Goal: Task Accomplishment & Management: Complete application form

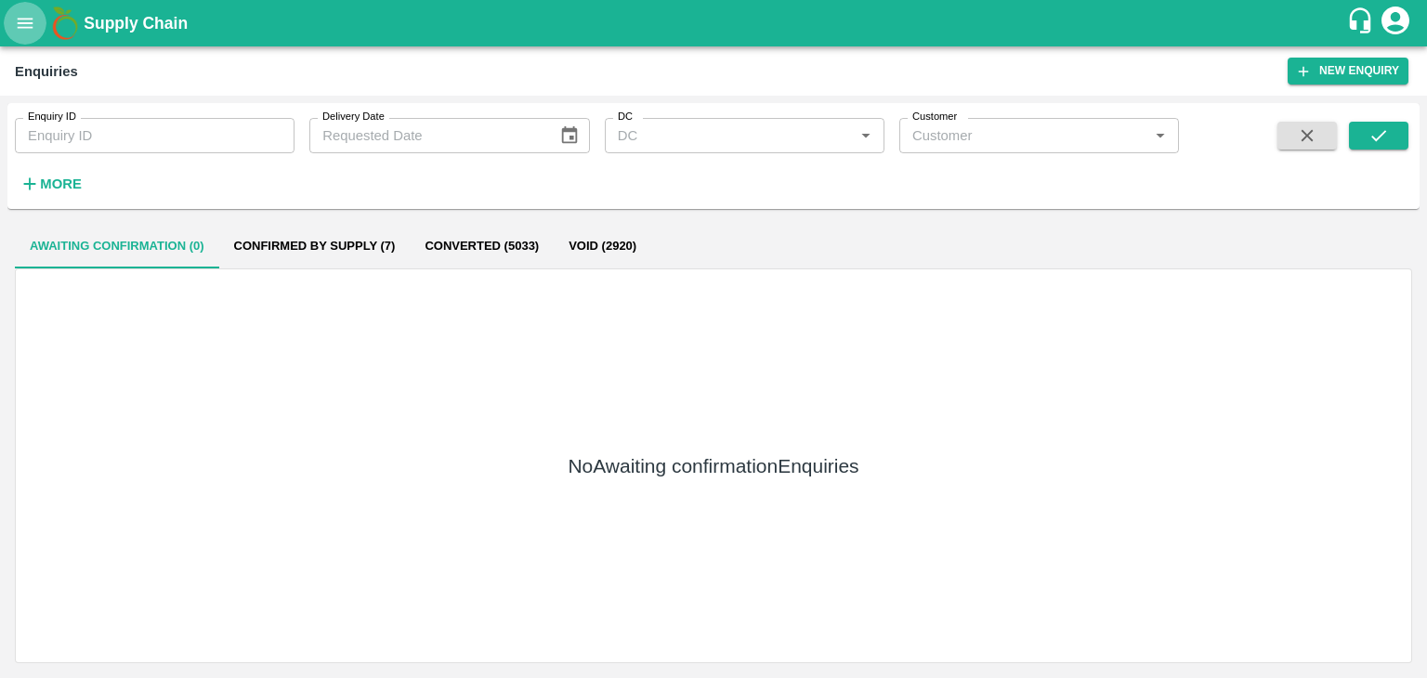
click at [29, 28] on icon "open drawer" at bounding box center [25, 23] width 20 height 20
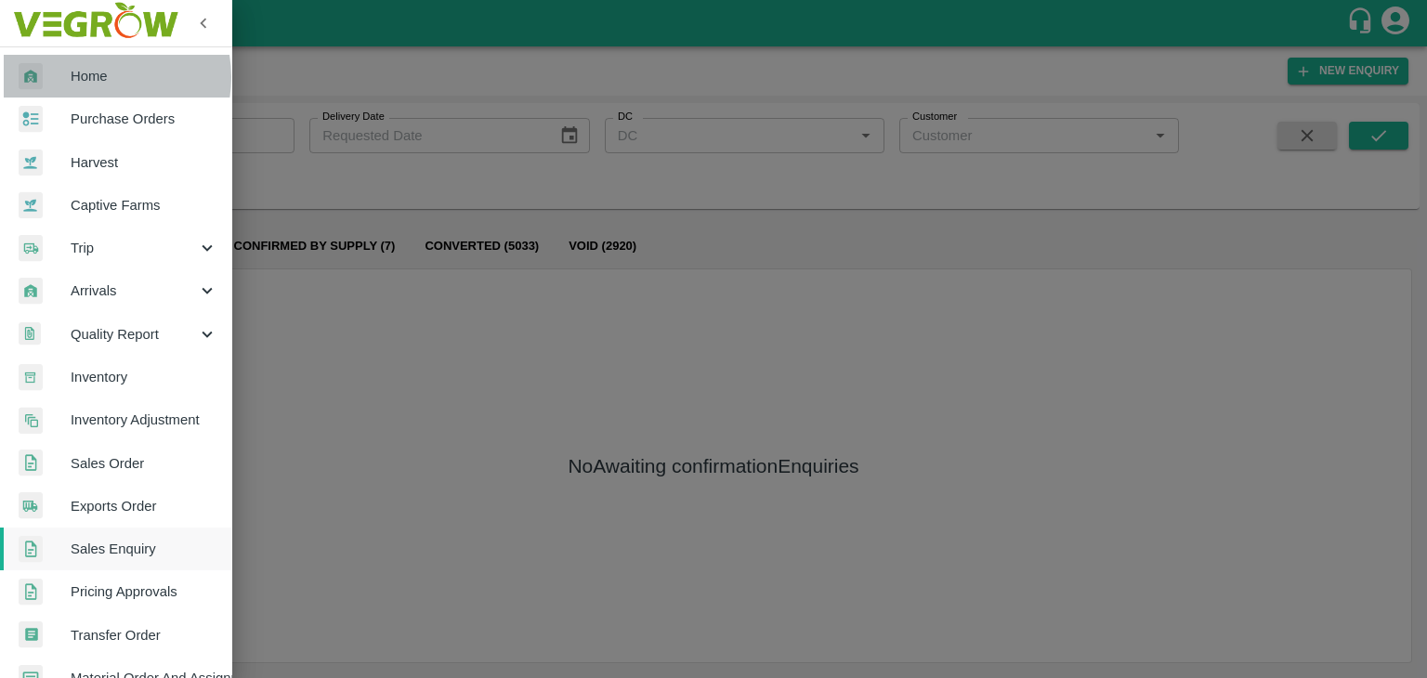
click at [97, 77] on span "Home" at bounding box center [144, 76] width 147 height 20
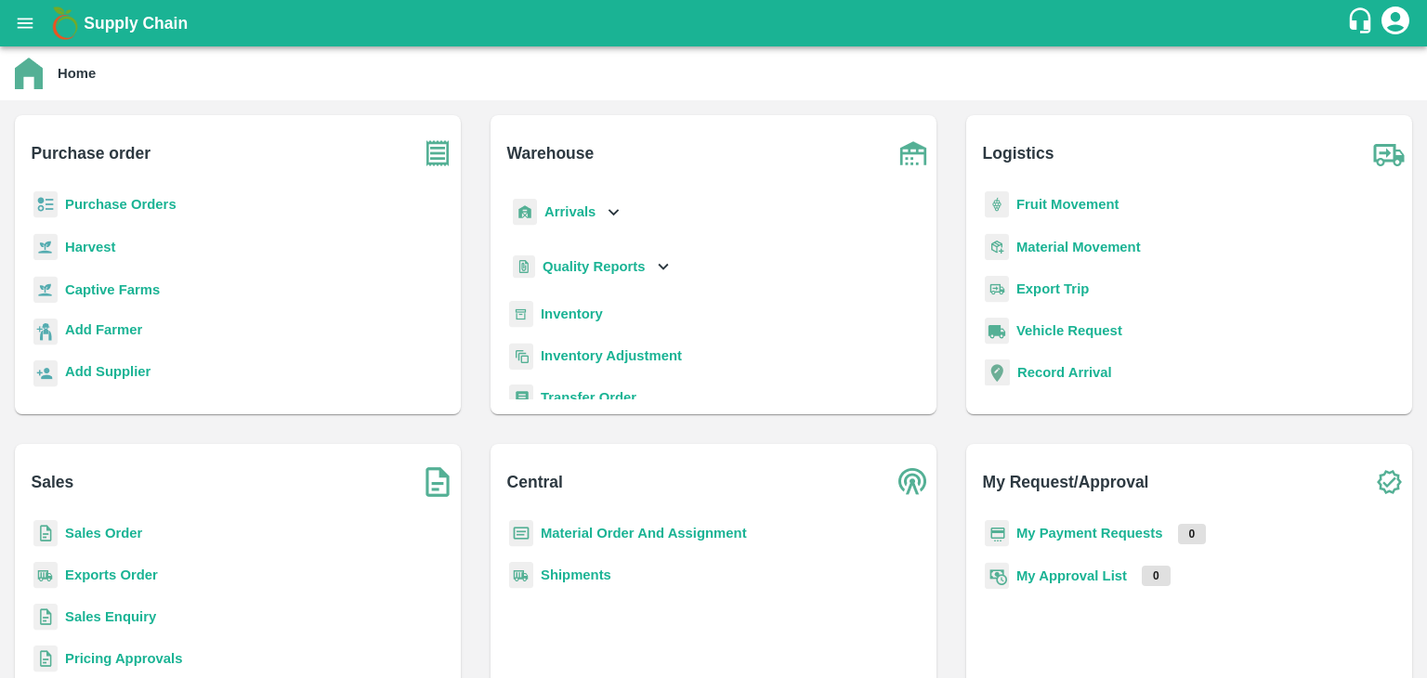
click at [556, 310] on b "Inventory" at bounding box center [572, 314] width 62 height 15
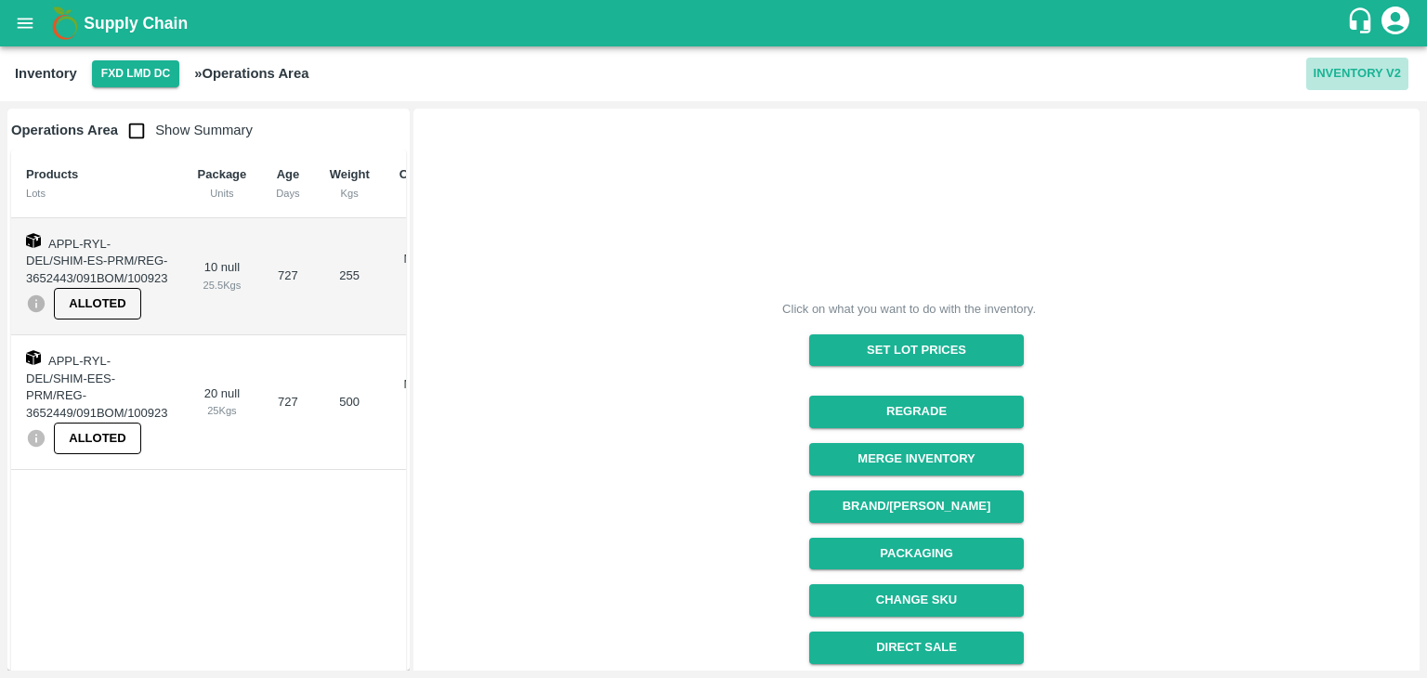
click at [1345, 68] on button "Inventory V2" at bounding box center [1357, 74] width 102 height 33
click at [116, 82] on button "FXD LMD DC" at bounding box center [135, 73] width 87 height 27
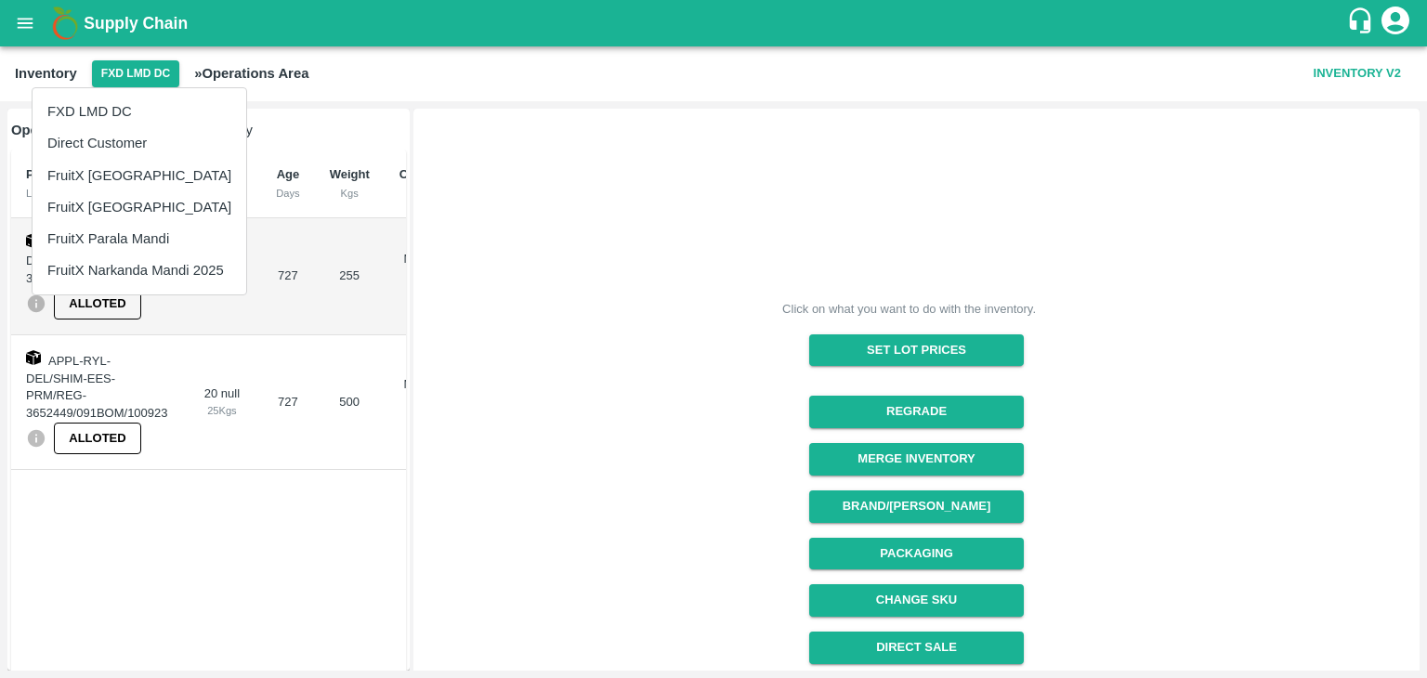
click at [104, 179] on li "FruitX [GEOGRAPHIC_DATA]" at bounding box center [140, 176] width 214 height 32
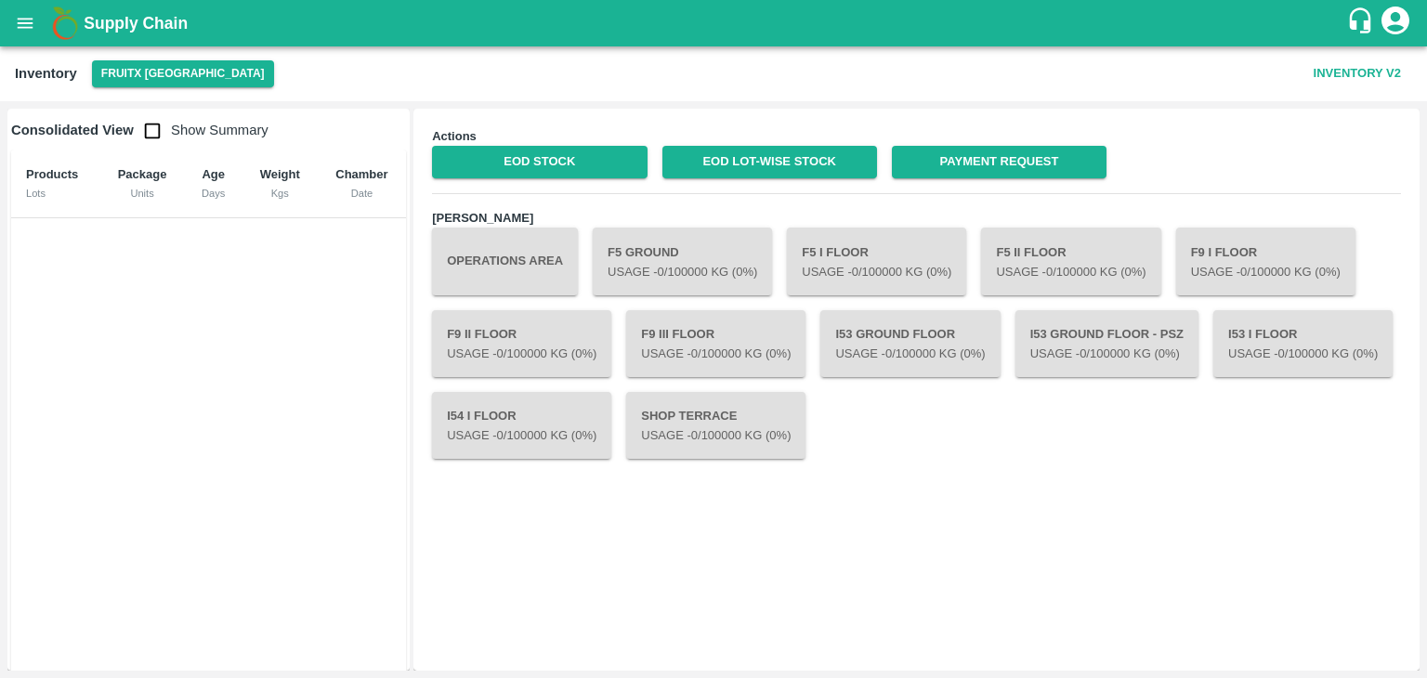
click at [1328, 79] on button "Inventory V2" at bounding box center [1357, 74] width 102 height 33
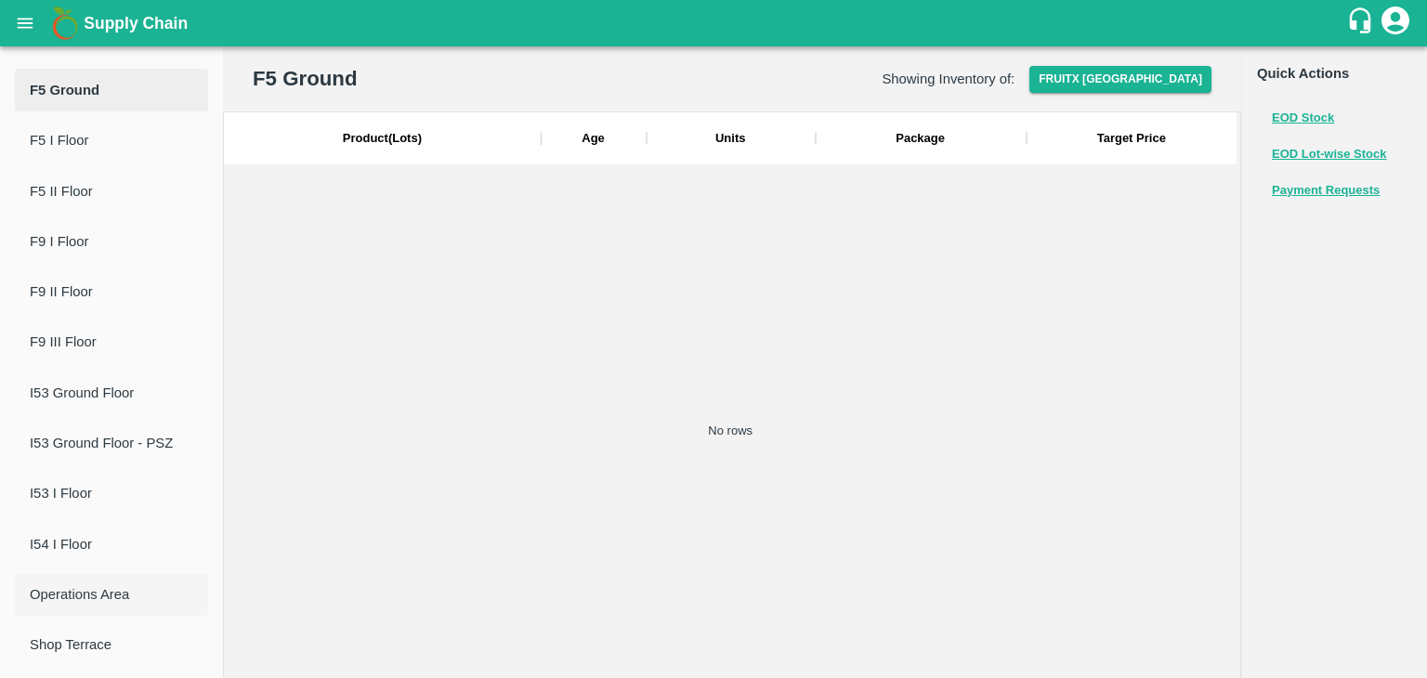
click at [73, 593] on span "Operations Area" at bounding box center [112, 594] width 164 height 20
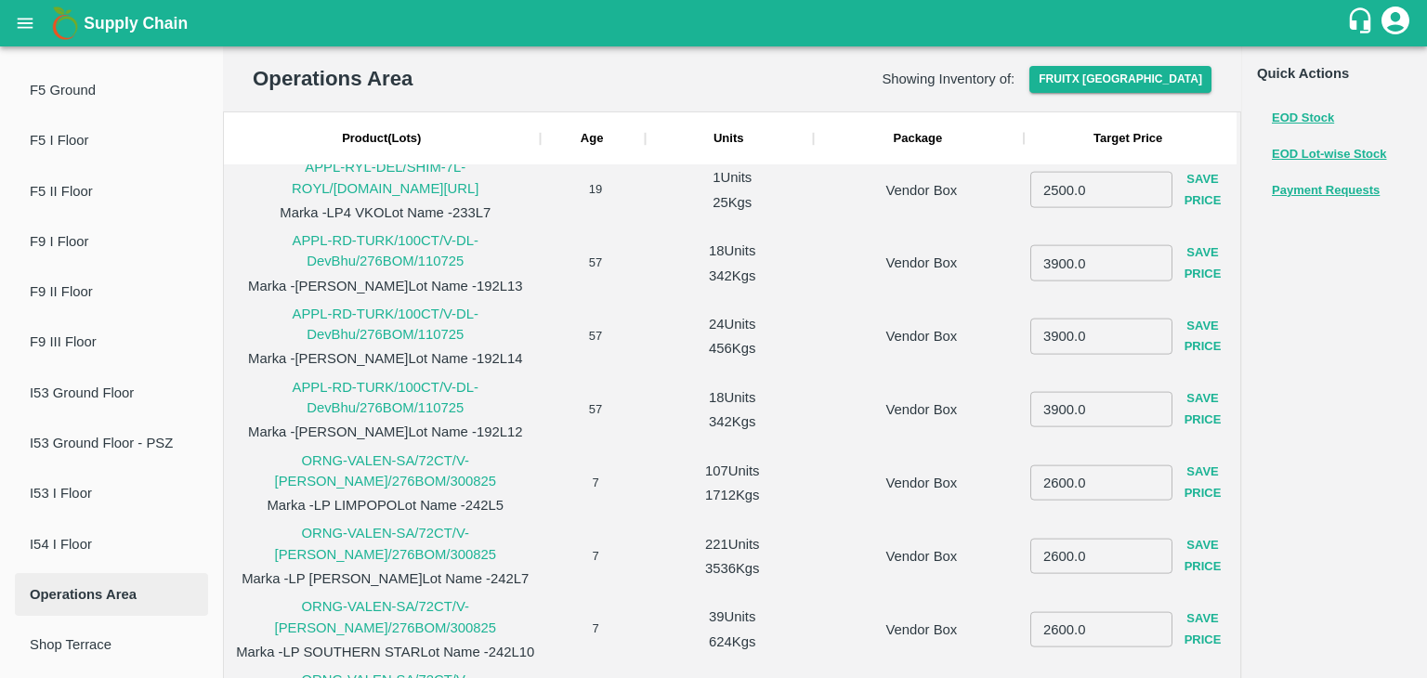
scroll to position [1438, 0]
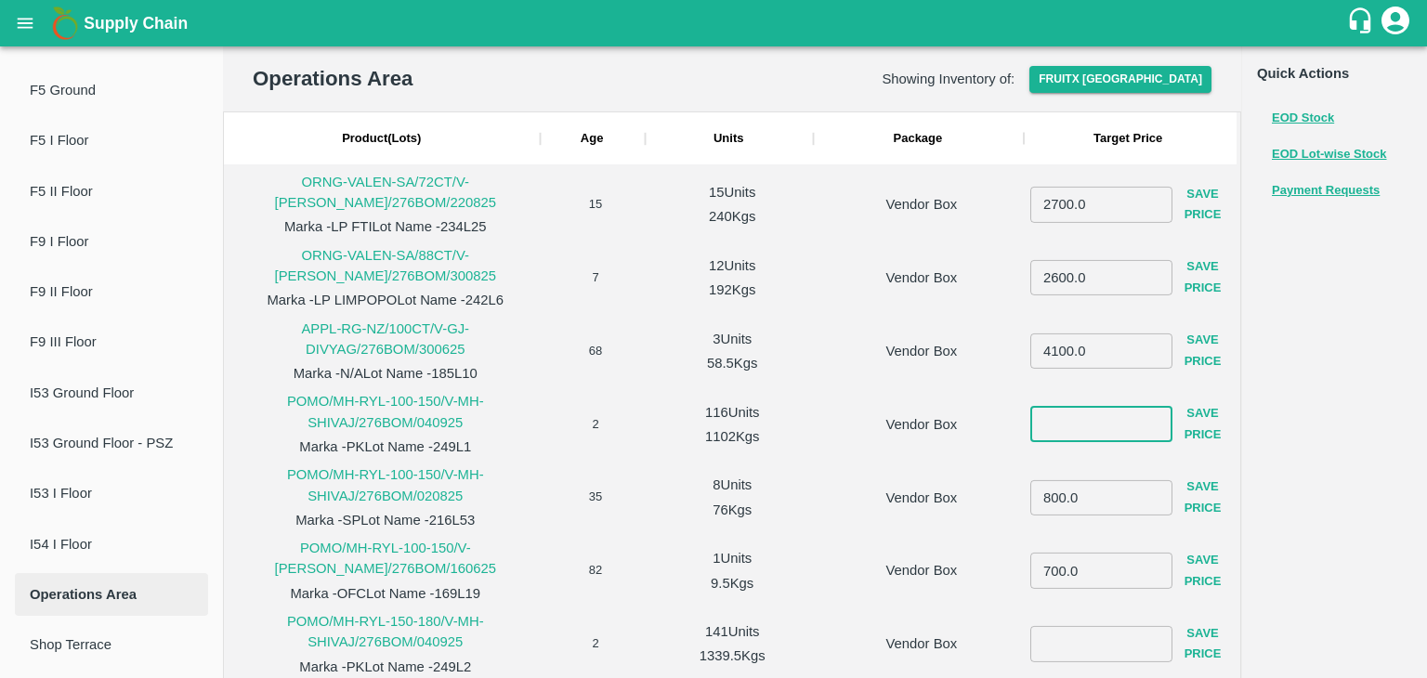
click at [1087, 436] on input "number" at bounding box center [1101, 424] width 142 height 35
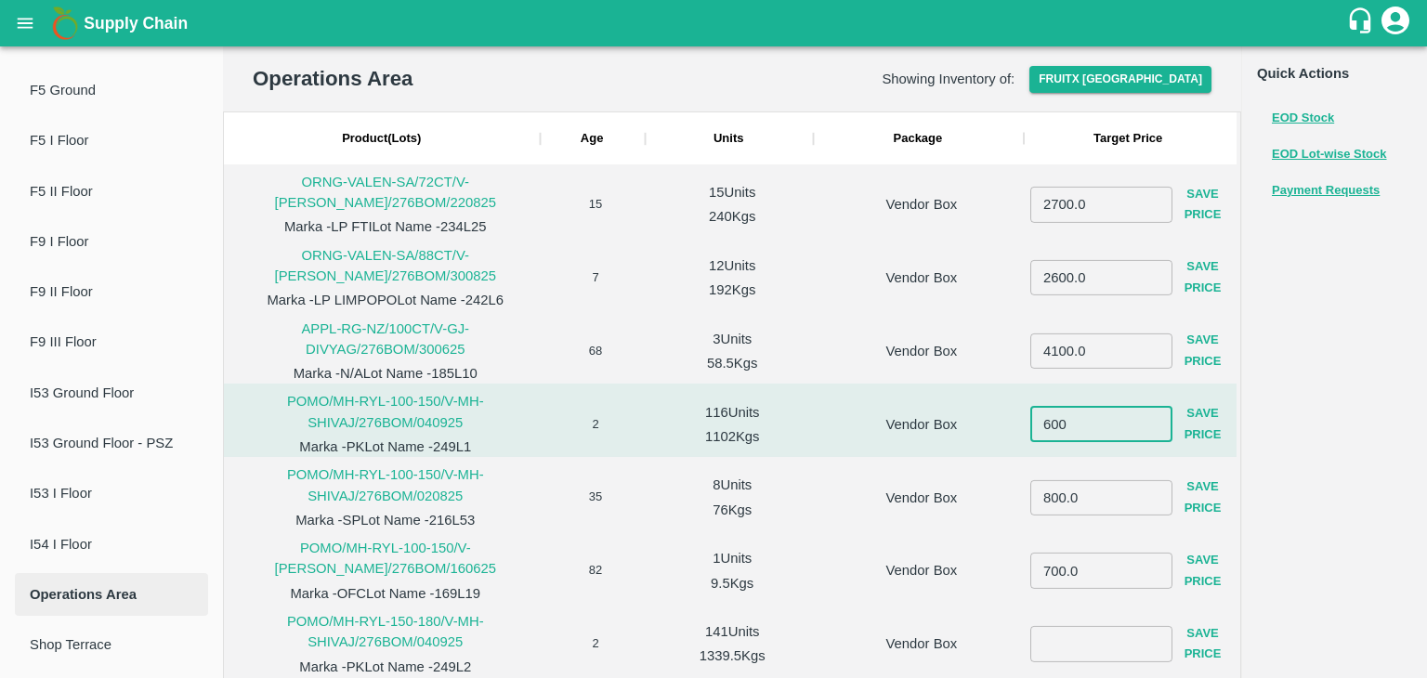
type input "600"
click at [1190, 444] on button "Save Price" at bounding box center [1202, 425] width 61 height 54
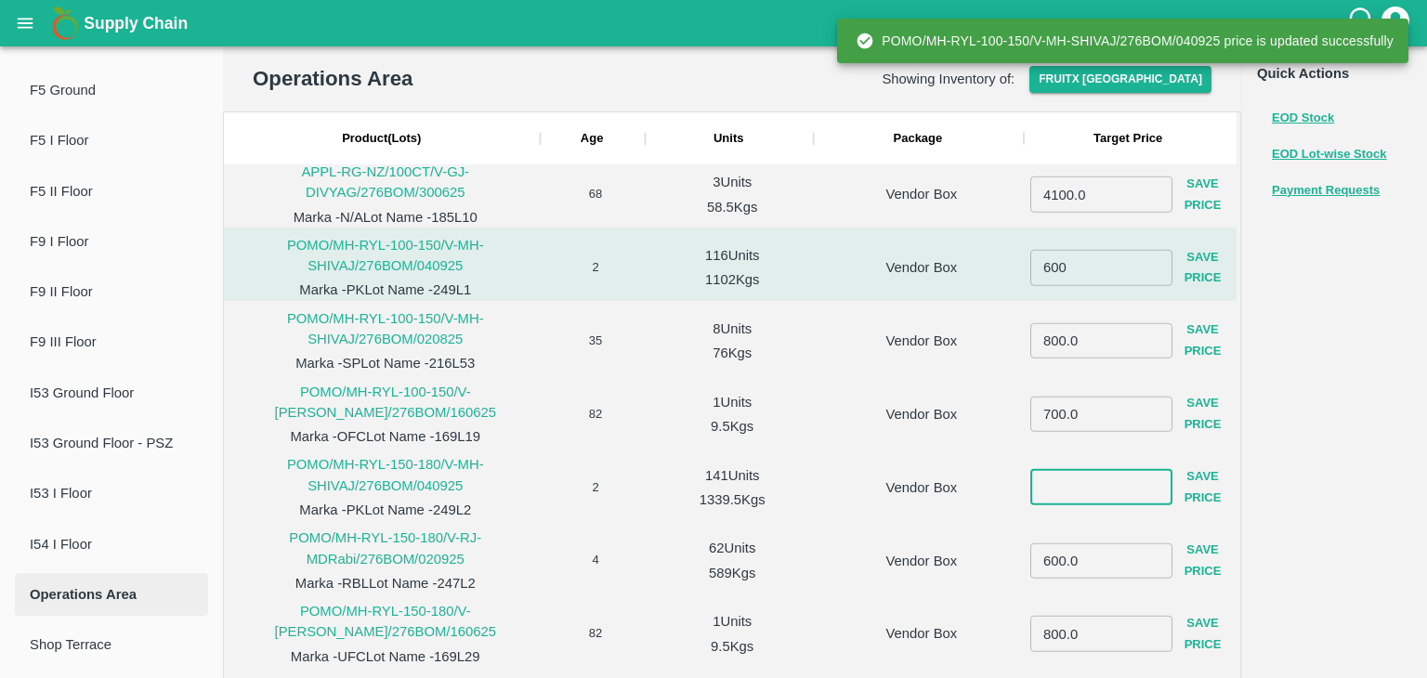
click at [1096, 483] on input "number" at bounding box center [1101, 486] width 142 height 35
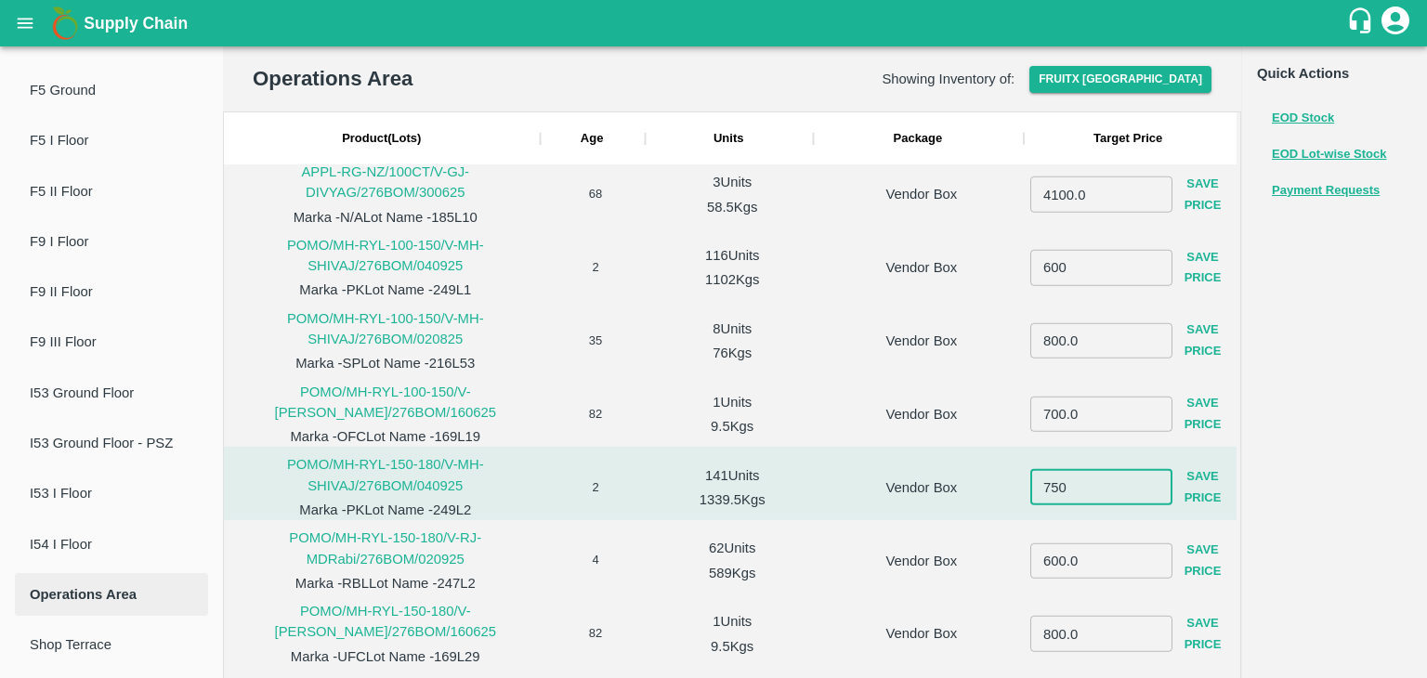
type input "750"
click at [1188, 490] on button "Save Price" at bounding box center [1202, 488] width 61 height 54
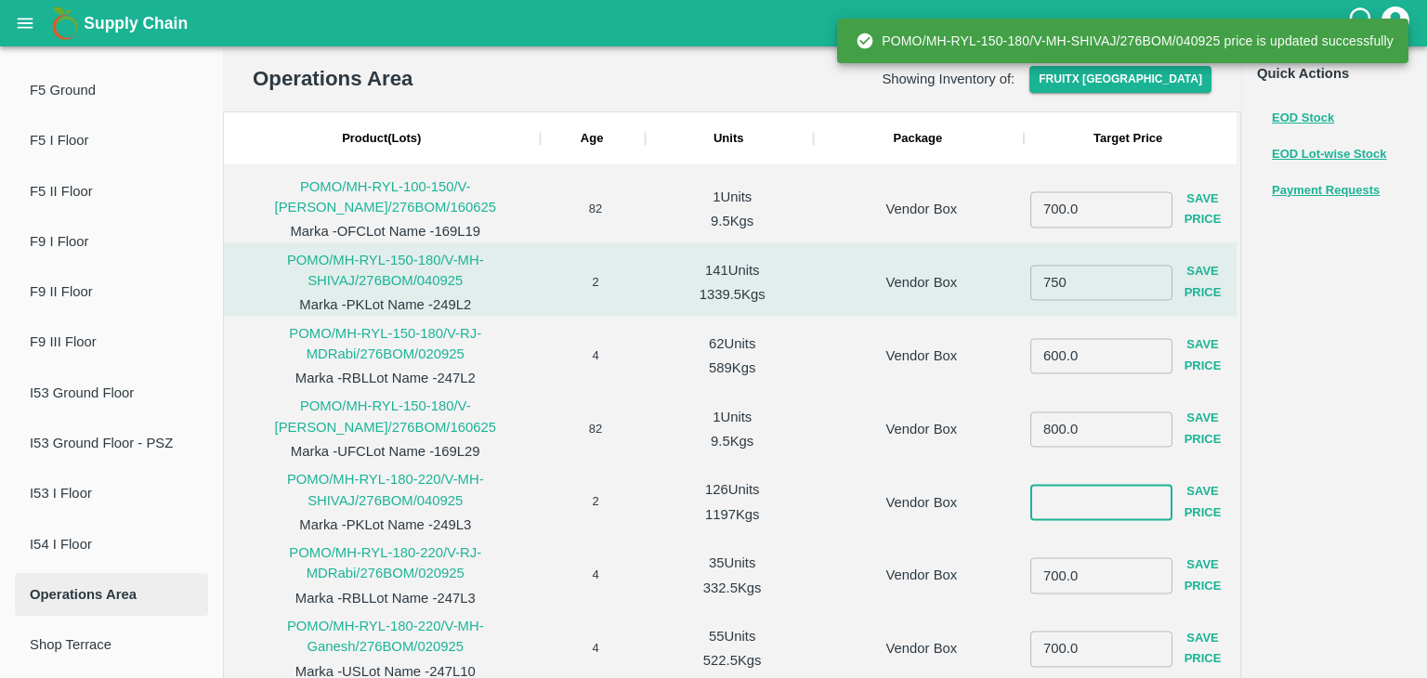
click at [1119, 503] on input "number" at bounding box center [1101, 502] width 142 height 35
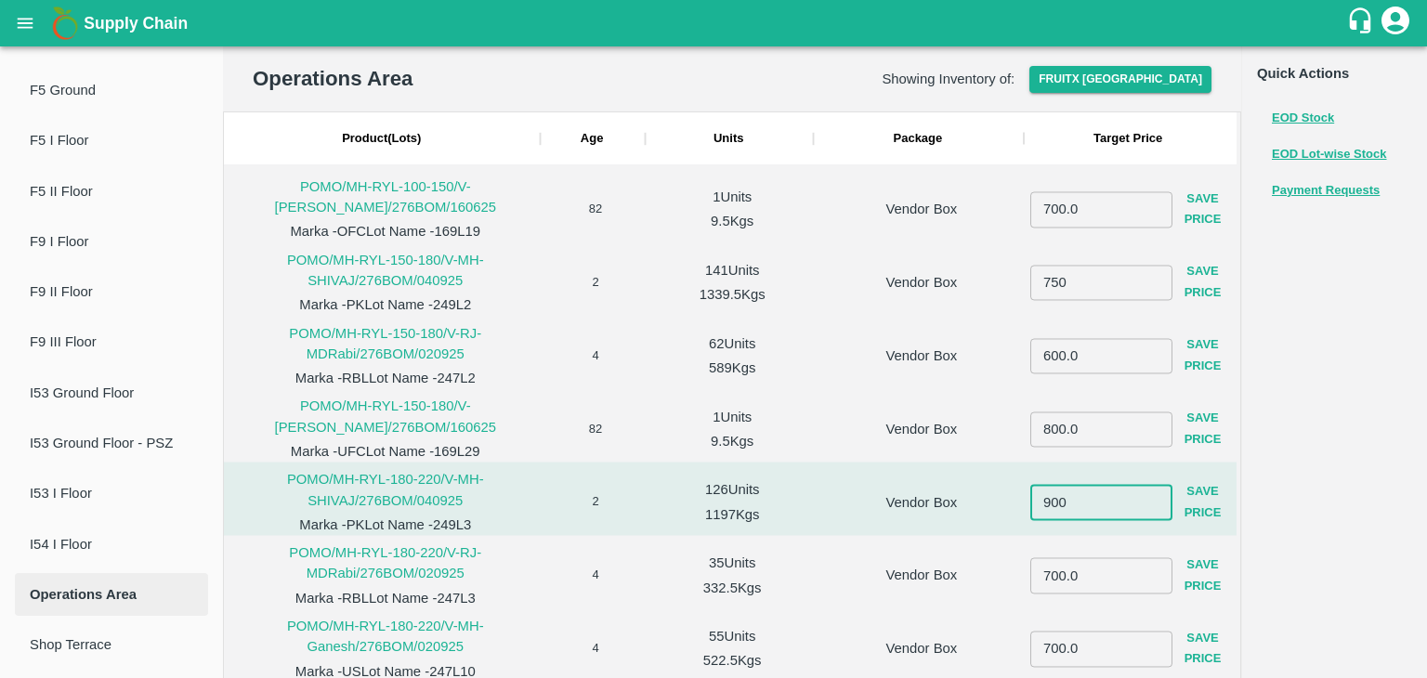
type input "900"
click at [1217, 503] on button "Save Price" at bounding box center [1202, 503] width 61 height 54
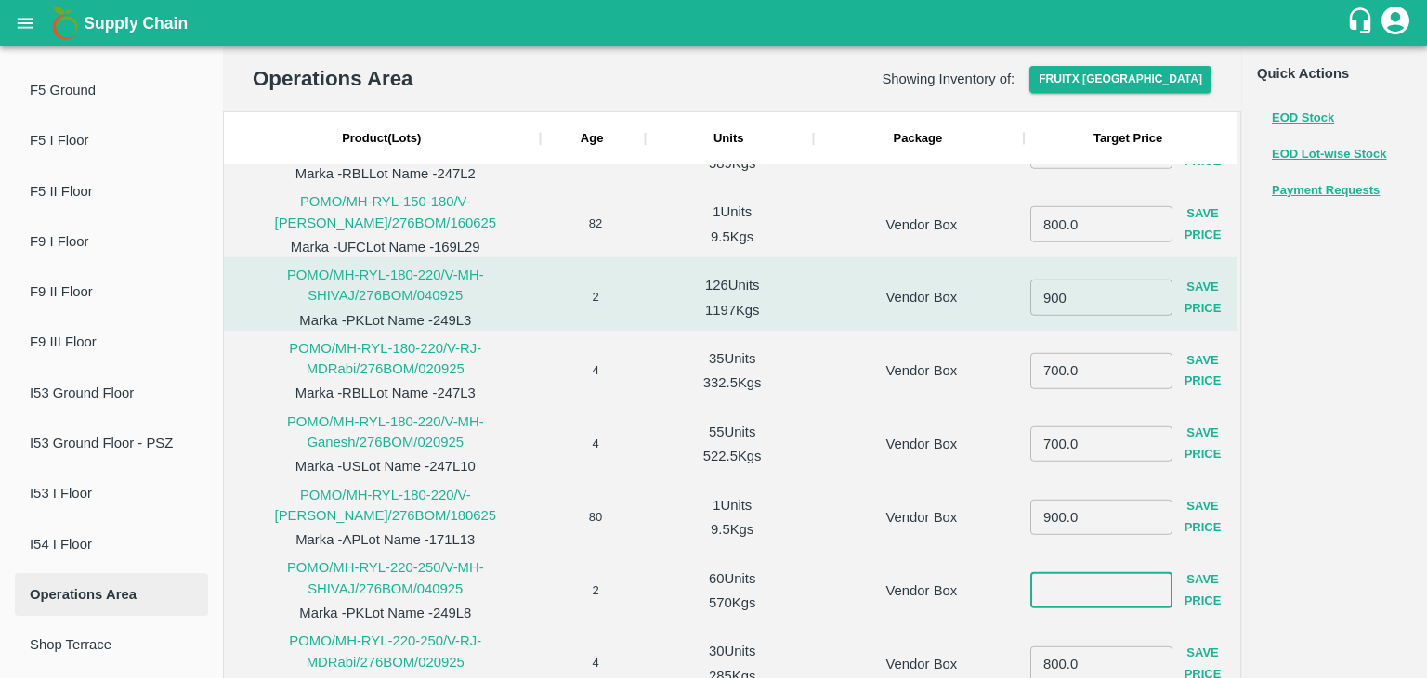
click at [1080, 580] on input "number" at bounding box center [1101, 589] width 142 height 35
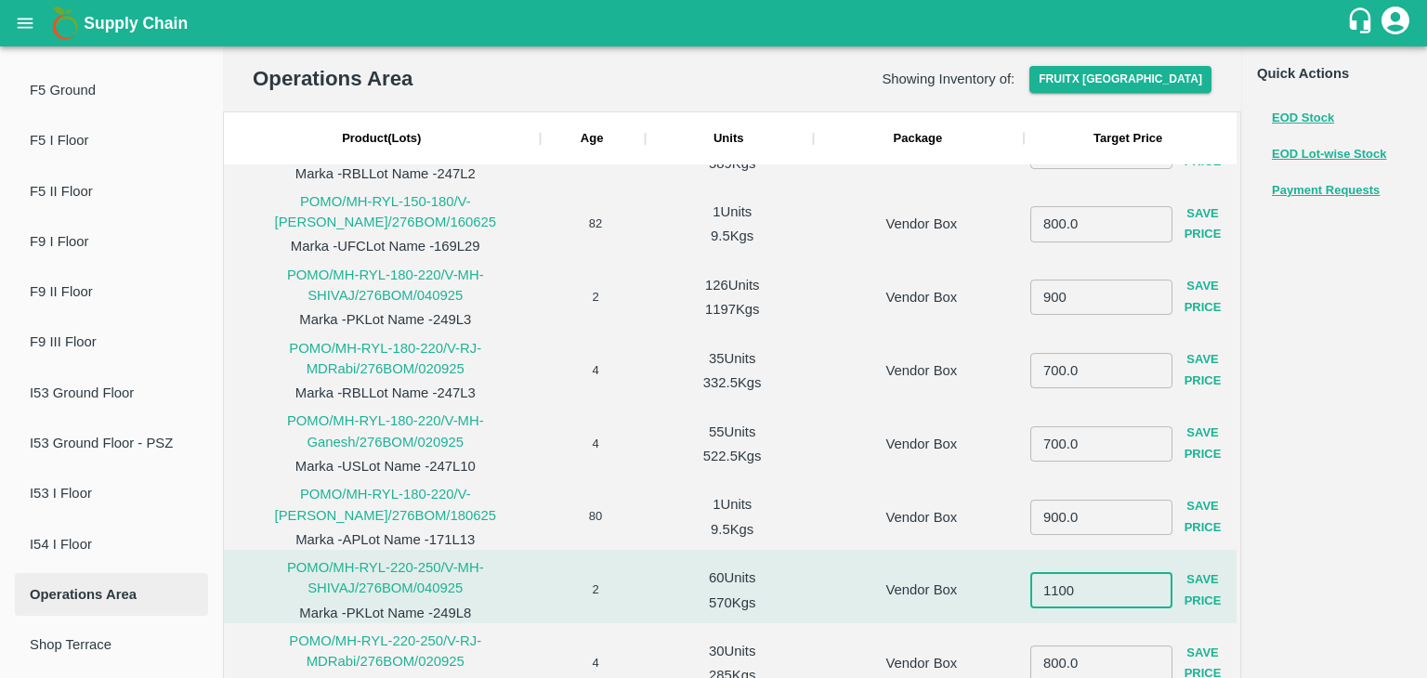
type input "1100"
click at [1194, 596] on button "Save Price" at bounding box center [1202, 591] width 61 height 54
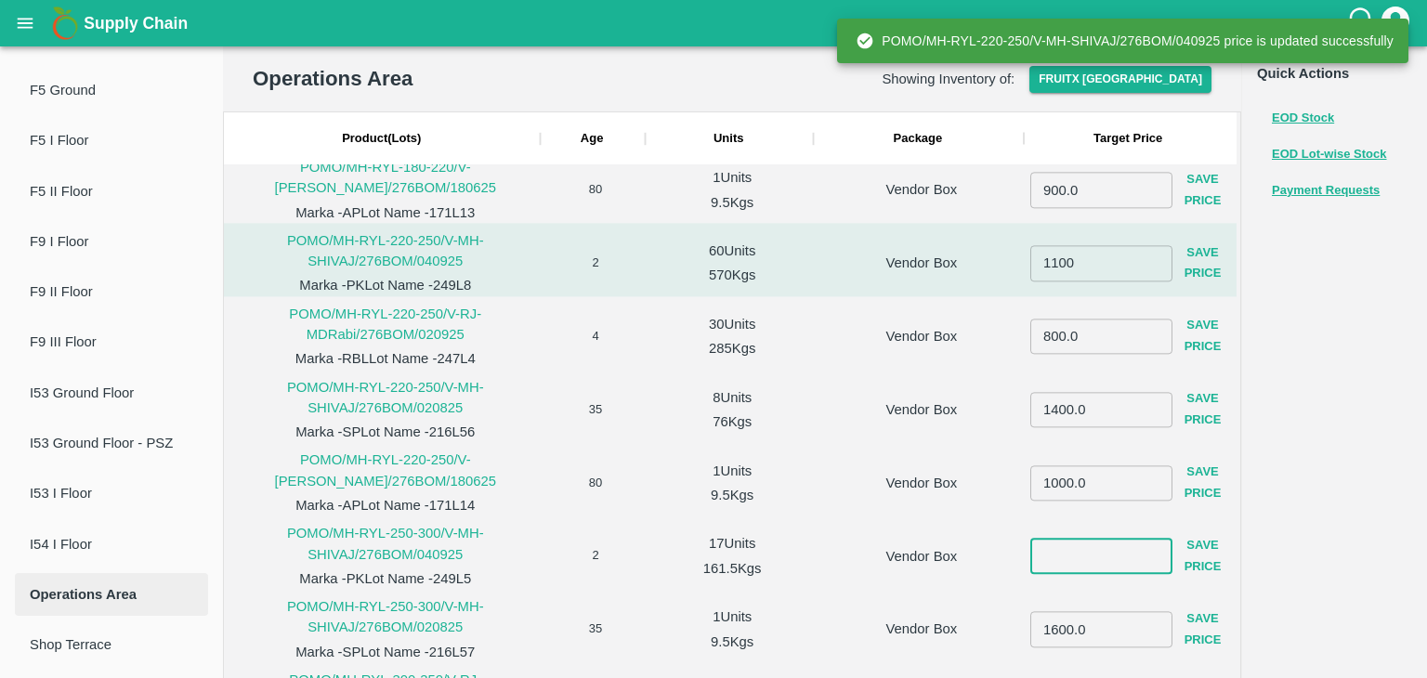
click at [1104, 562] on input "number" at bounding box center [1101, 556] width 142 height 35
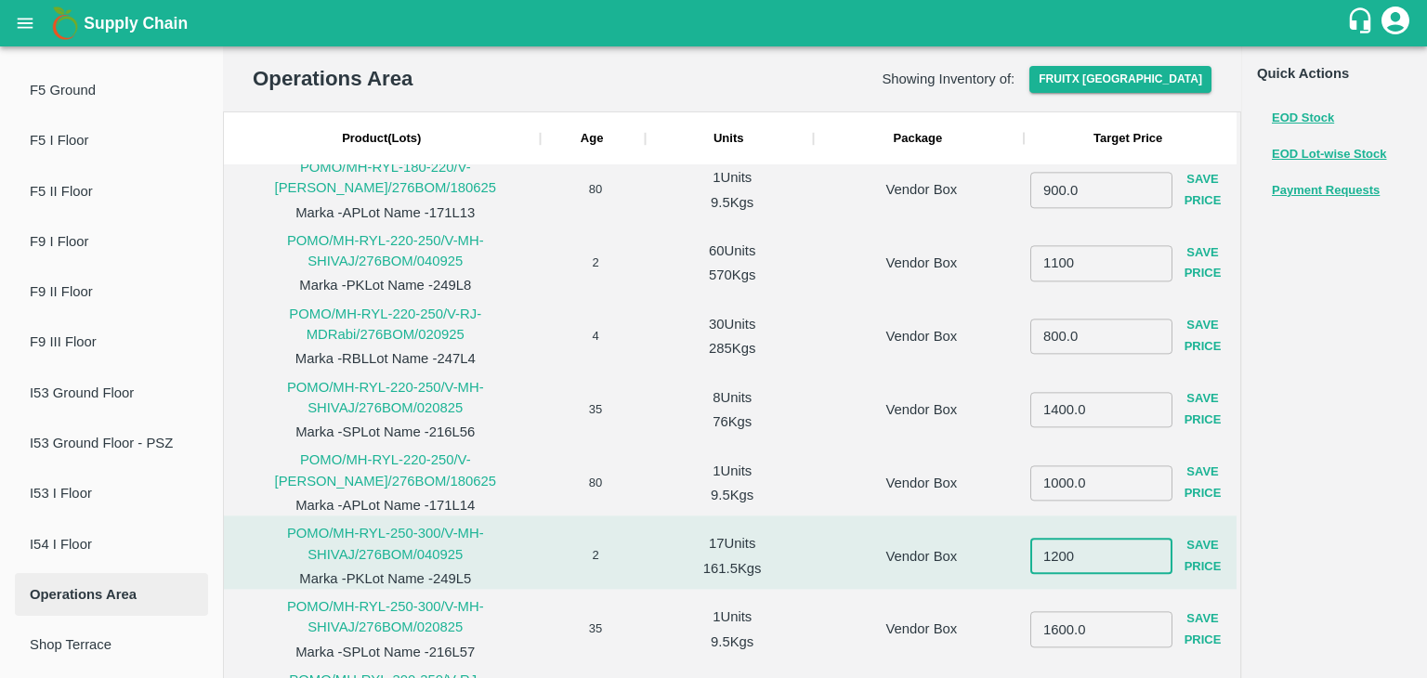
type input "1200"
click at [1197, 563] on button "Save Price" at bounding box center [1202, 557] width 61 height 54
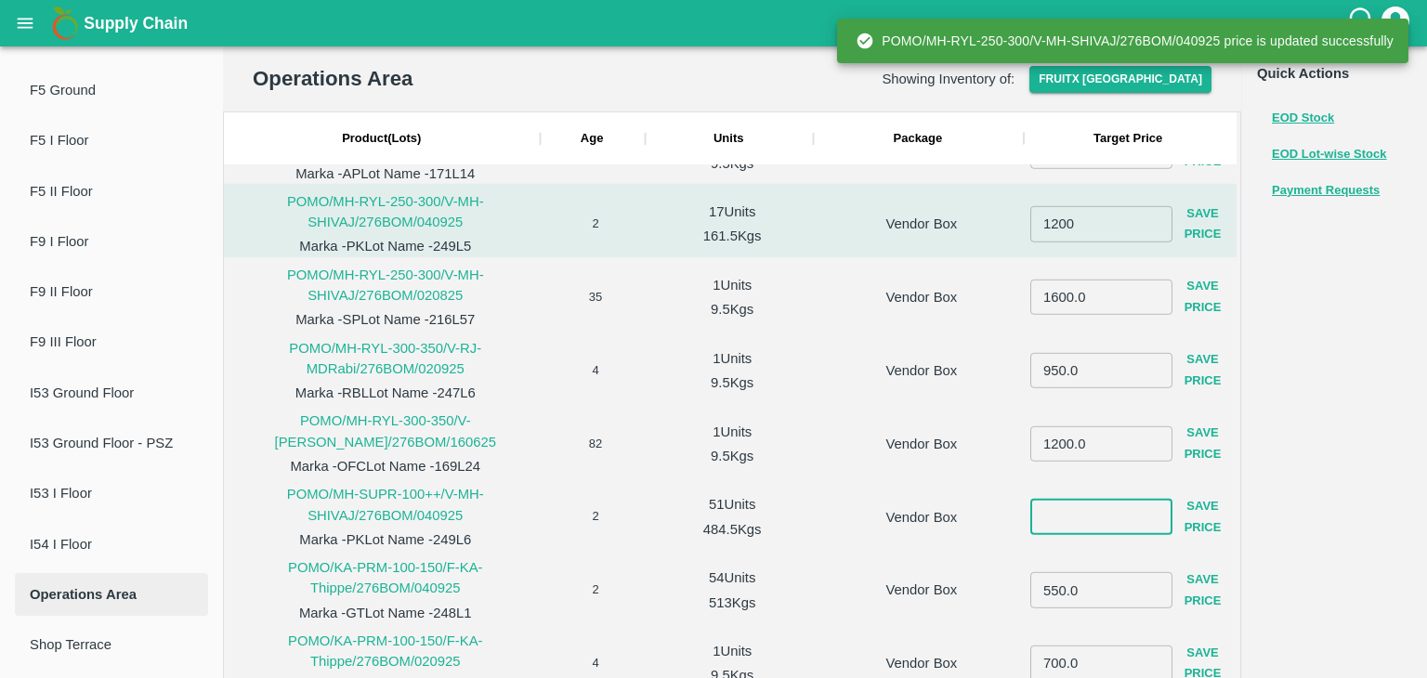
click at [1093, 515] on input "number" at bounding box center [1101, 516] width 142 height 35
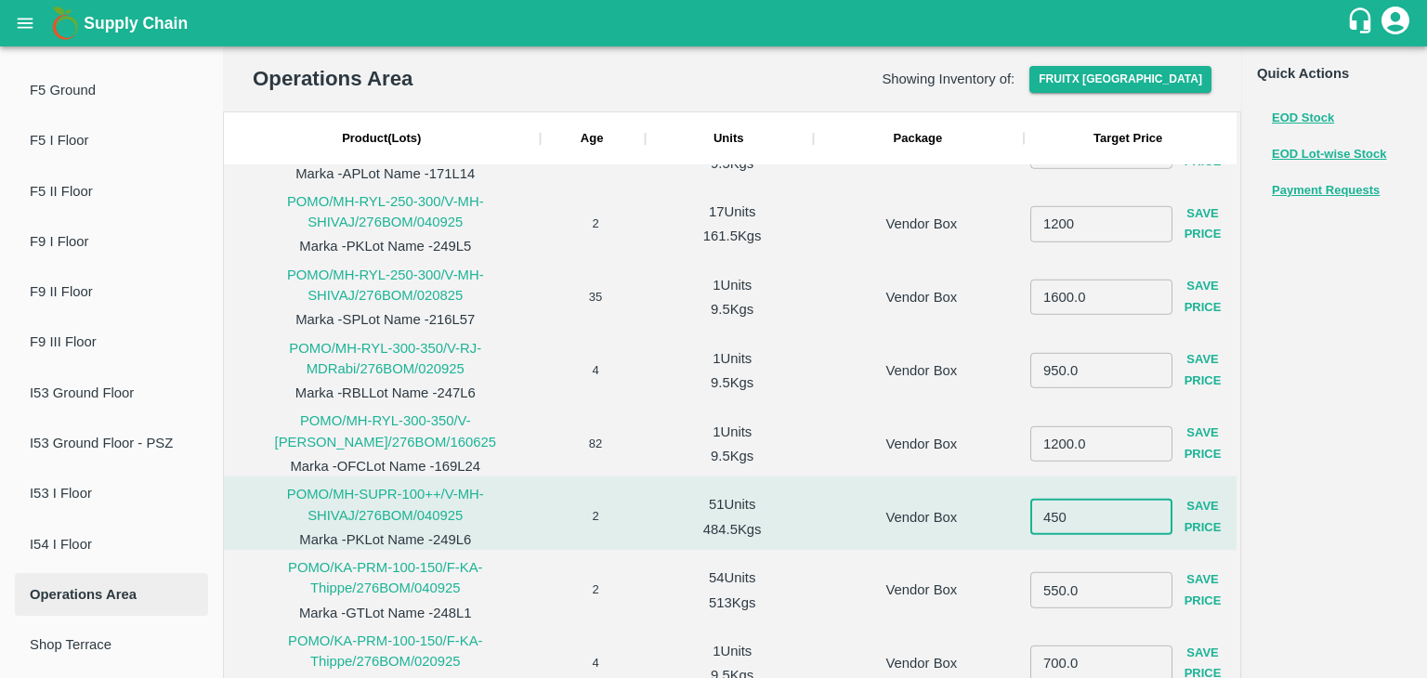
type input "450"
click at [1199, 509] on button "Save Price" at bounding box center [1202, 518] width 61 height 54
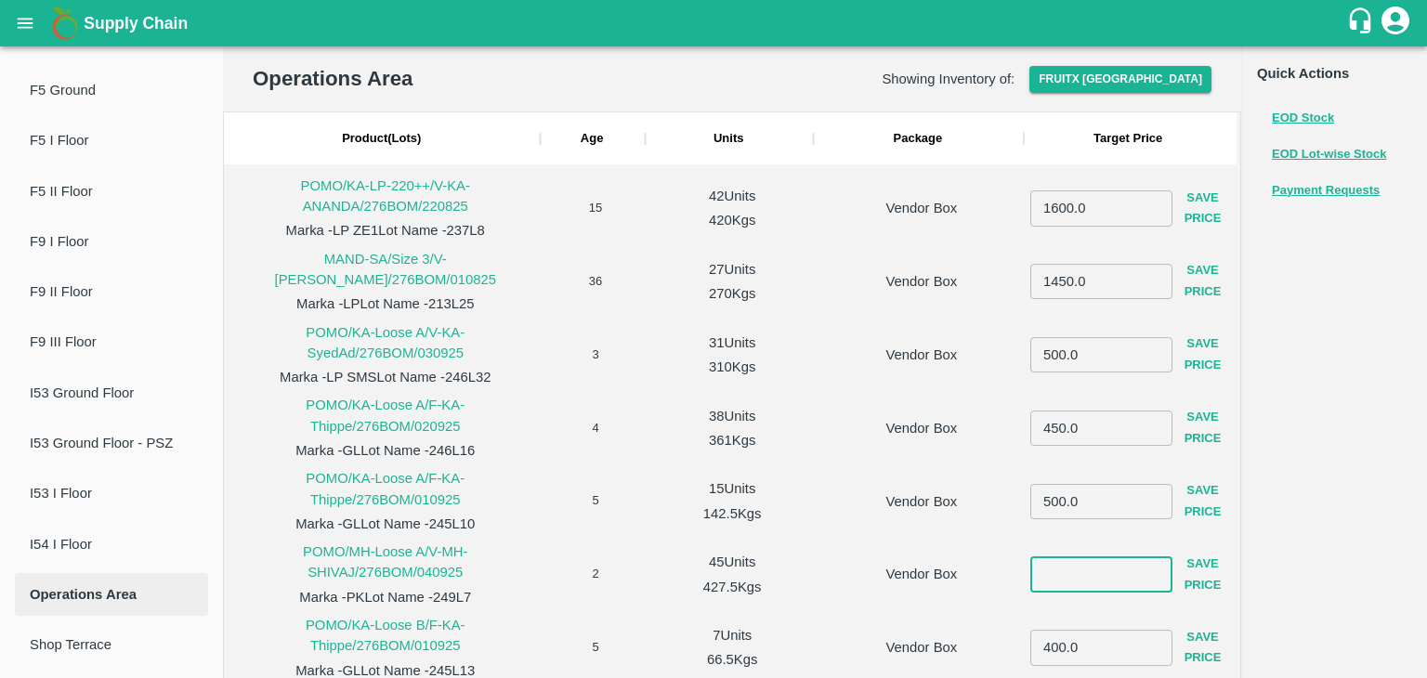
click at [1093, 563] on input "number" at bounding box center [1101, 573] width 142 height 35
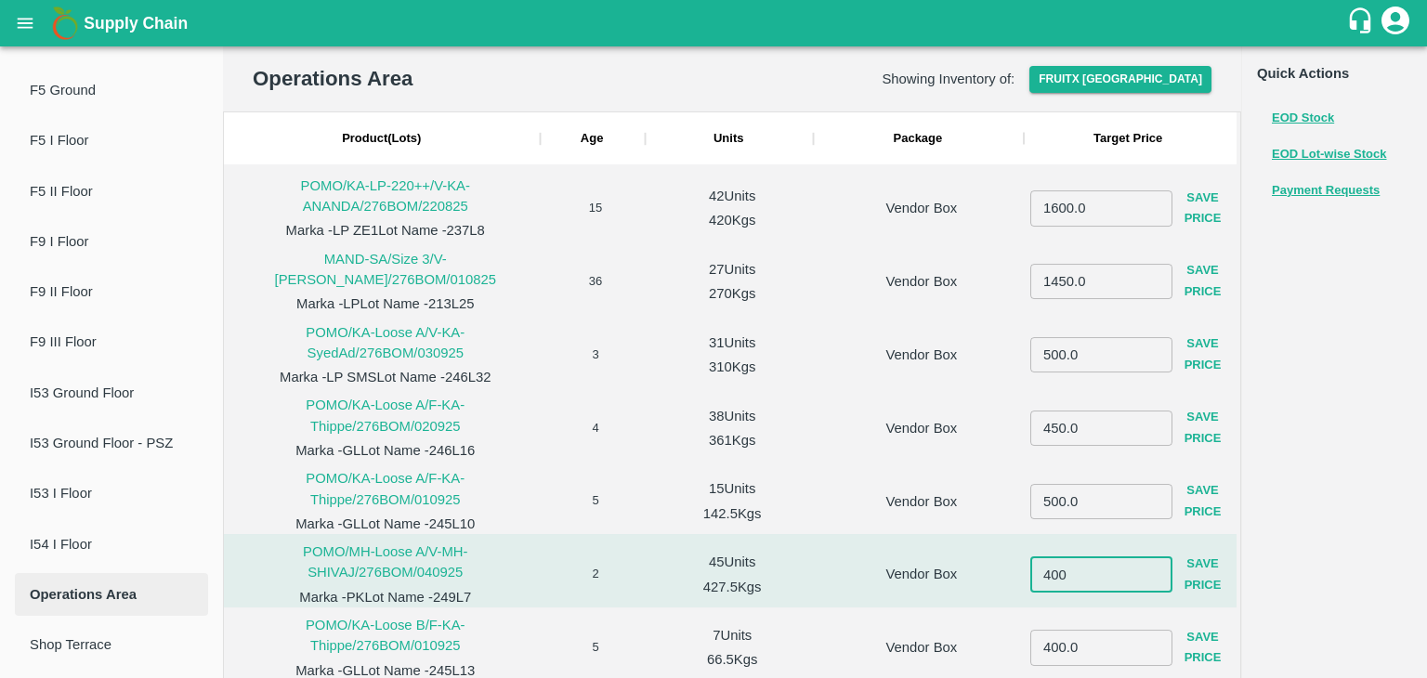
type input "400"
click at [1201, 548] on button "Save Price" at bounding box center [1202, 575] width 61 height 54
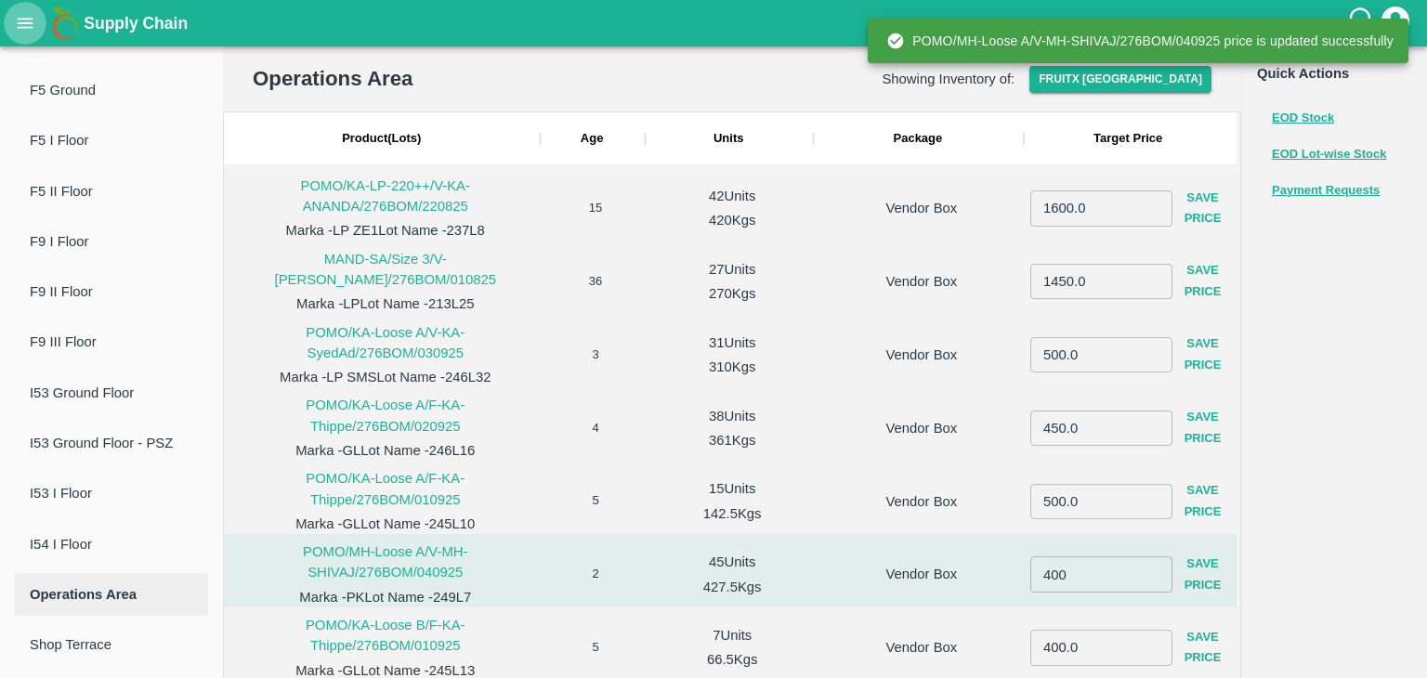
click at [19, 19] on icon "open drawer" at bounding box center [26, 23] width 16 height 10
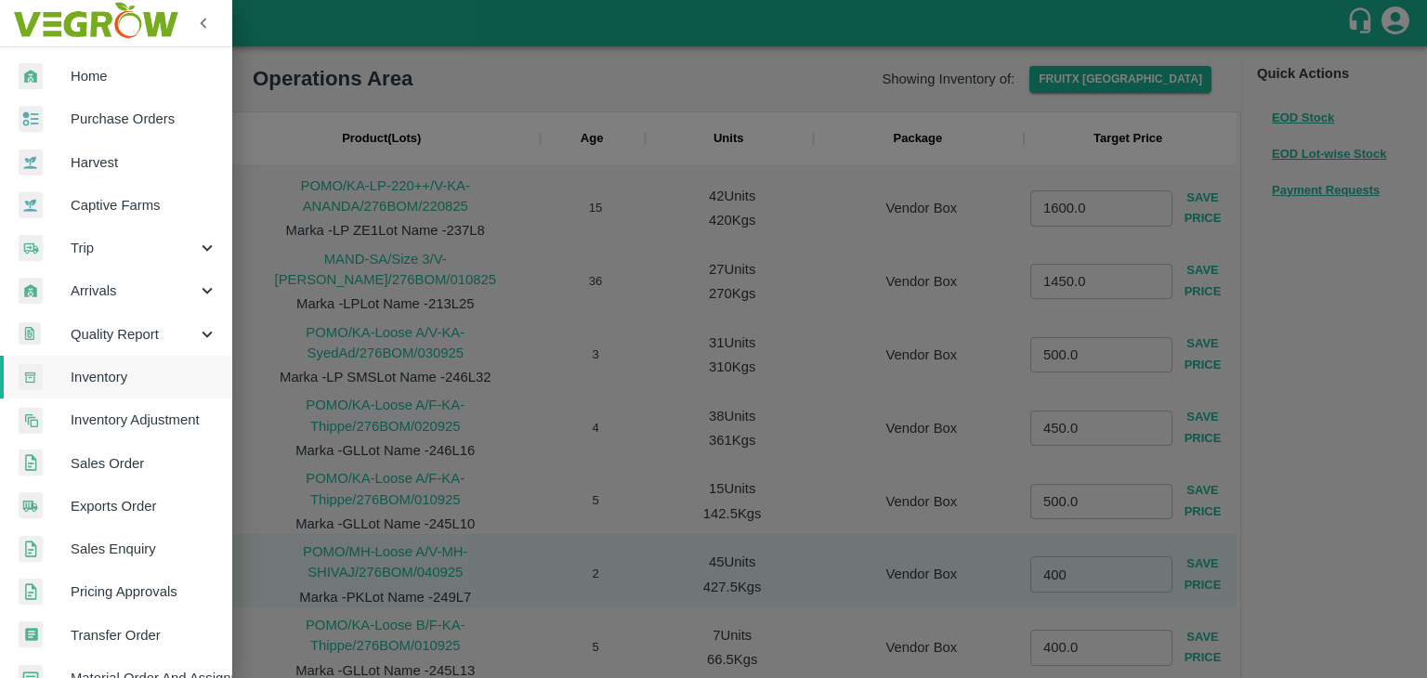
click at [142, 539] on span "Sales Enquiry" at bounding box center [144, 549] width 147 height 20
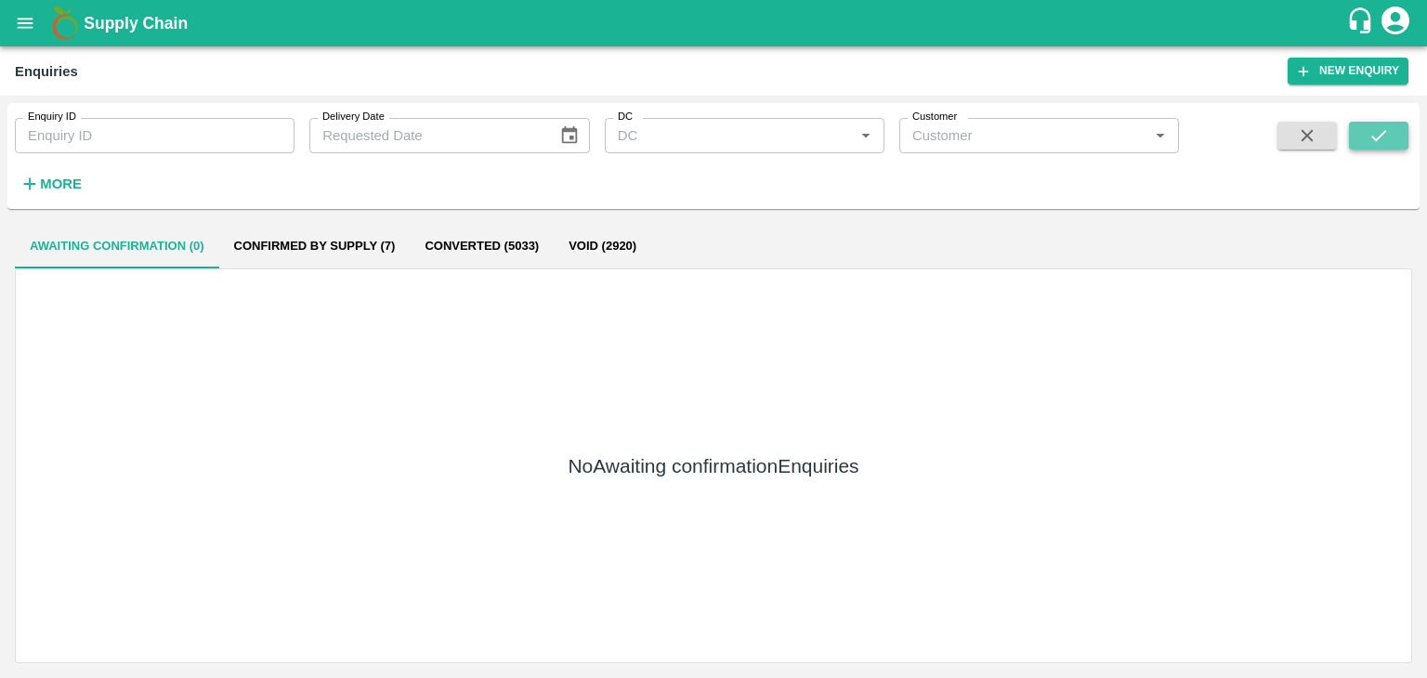
click at [1360, 128] on button "submit" at bounding box center [1378, 136] width 59 height 28
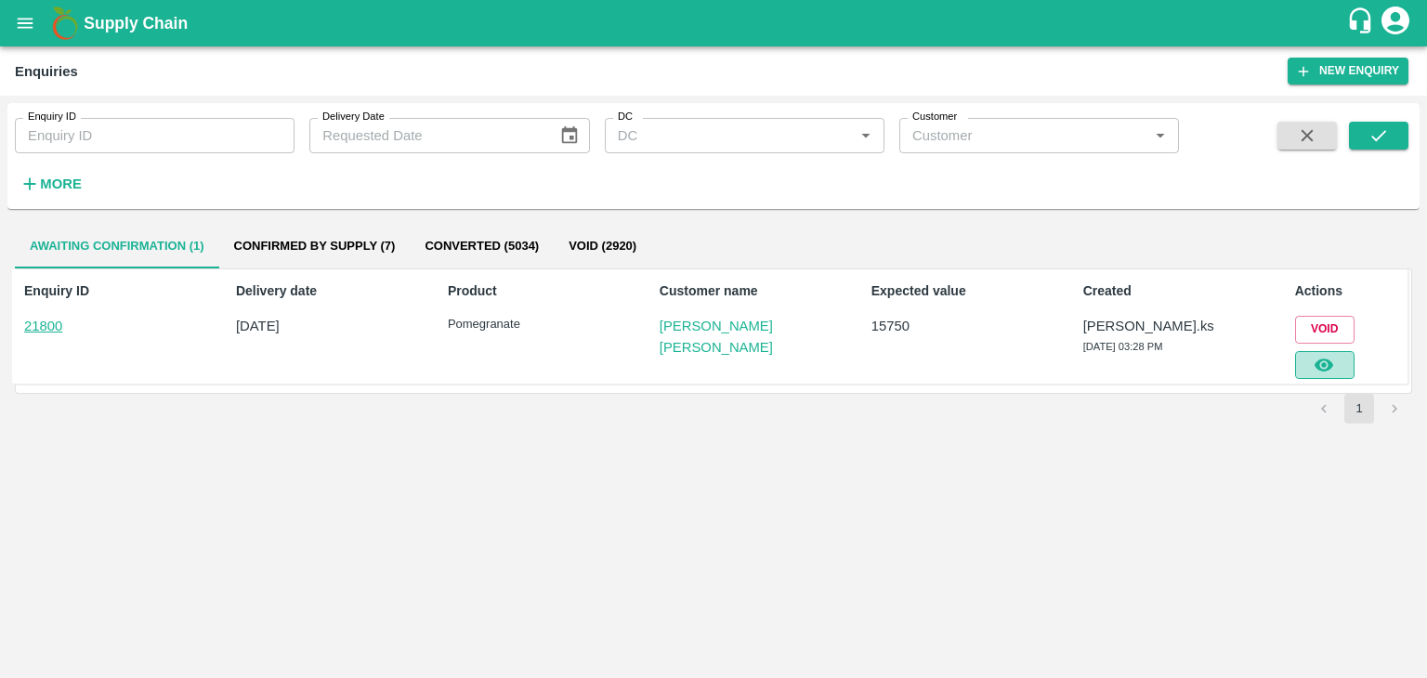
click at [1334, 365] on icon "button" at bounding box center [1324, 365] width 20 height 20
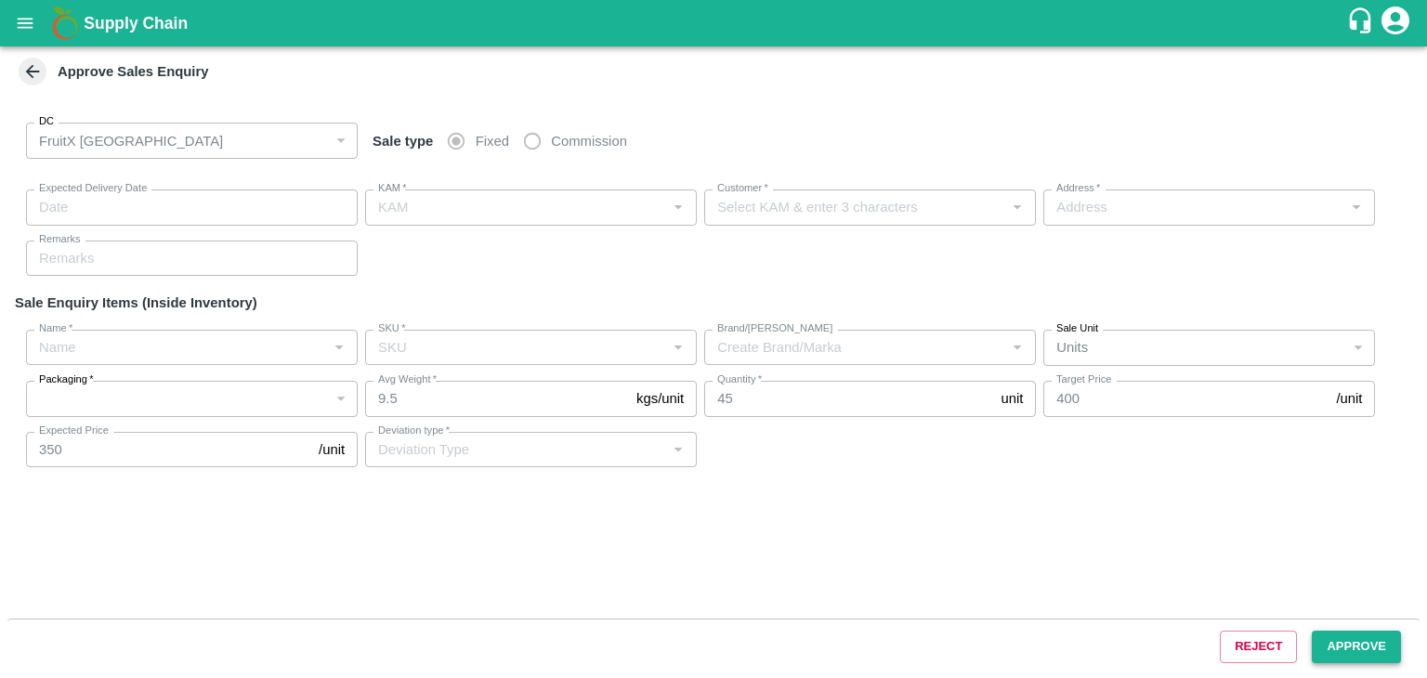
type input "[DATE] 03:40 PM"
type input "[PERSON_NAME].ks"
type input "[PERSON_NAME] [PERSON_NAME]"
type input "S/O: [PERSON_NAME], Tendekere Krishnarajpet Mandya, [GEOGRAPHIC_DATA], [GEOGRAP…"
type input "Pomegranate"
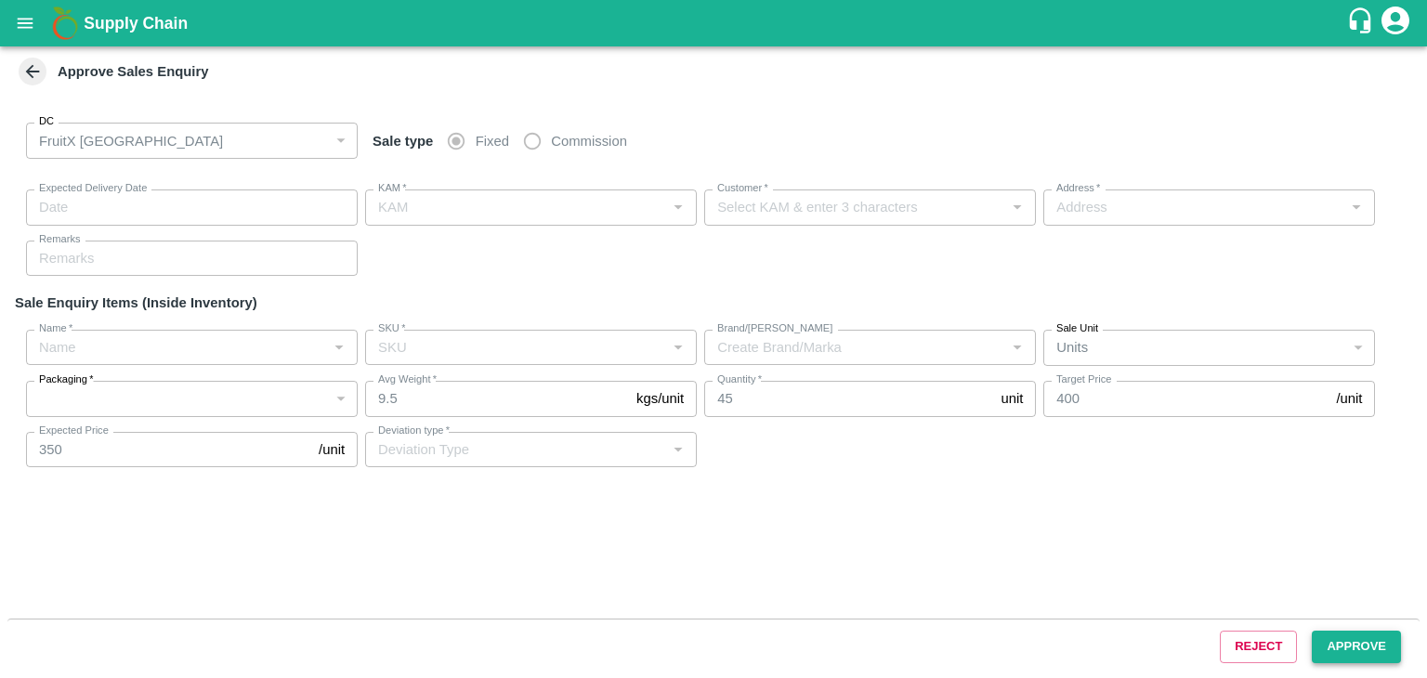
type input "MH-Loose A"
type input "PK"
type input "Others"
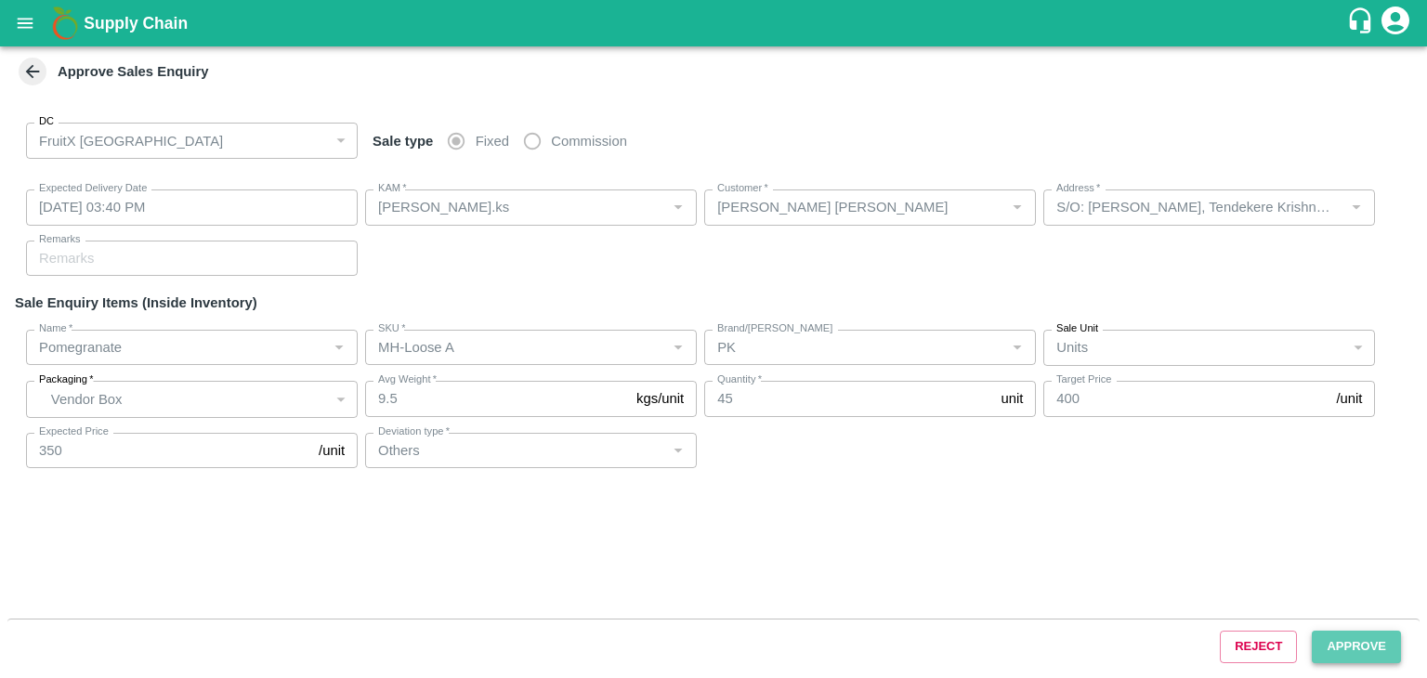
click at [1347, 637] on button "Approve" at bounding box center [1356, 647] width 89 height 33
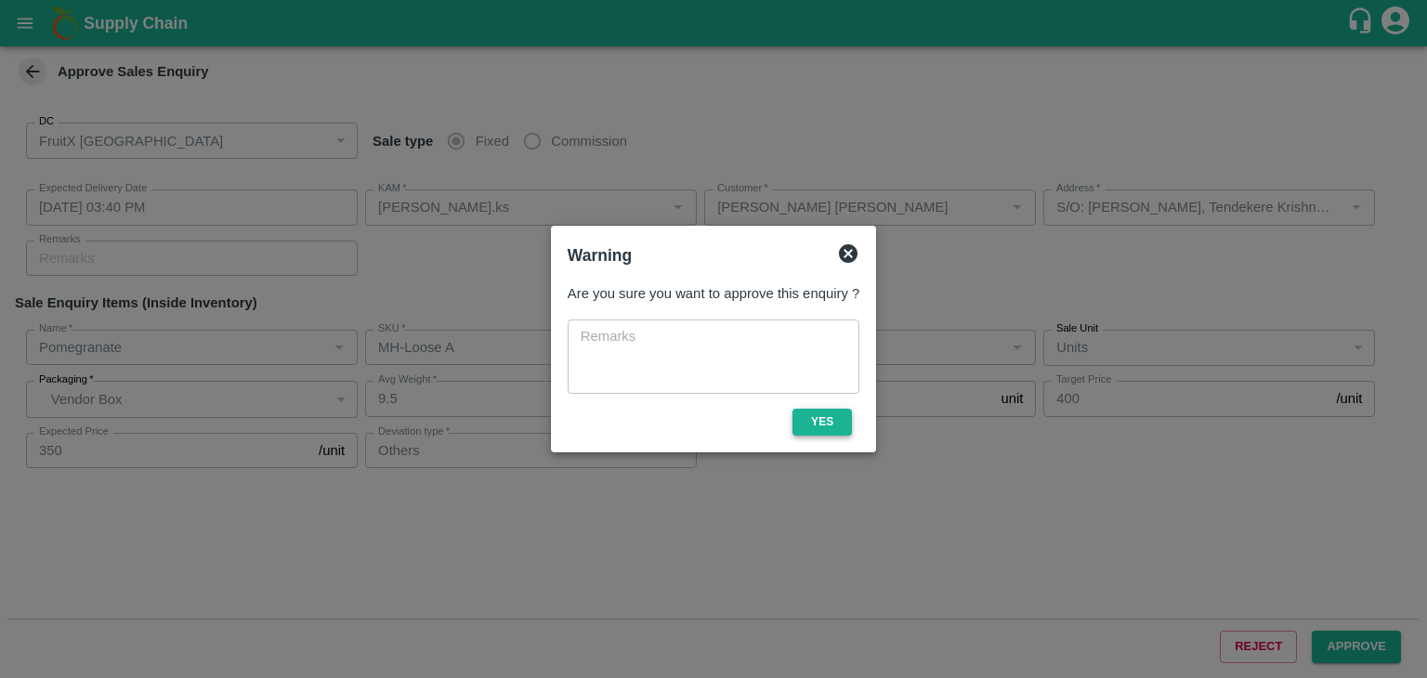
click at [812, 412] on button "Yes" at bounding box center [821, 422] width 59 height 27
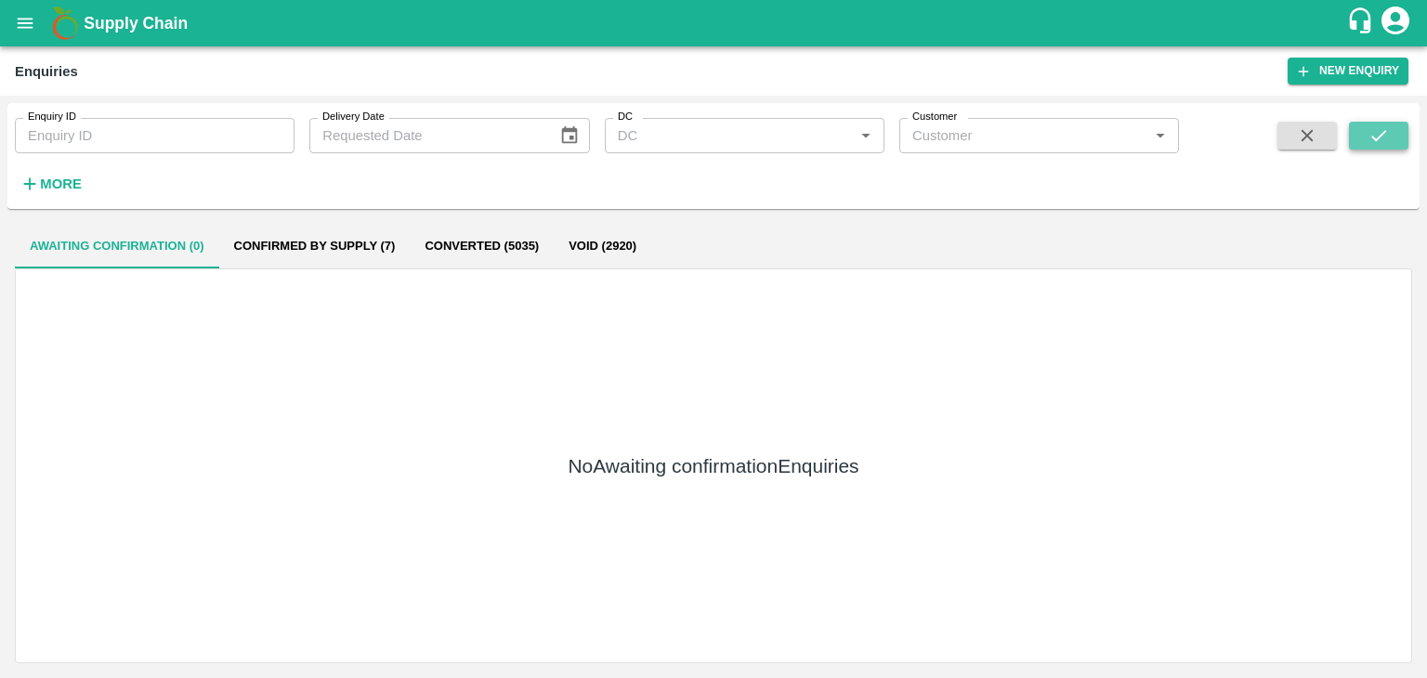
click at [1389, 122] on button "submit" at bounding box center [1378, 136] width 59 height 28
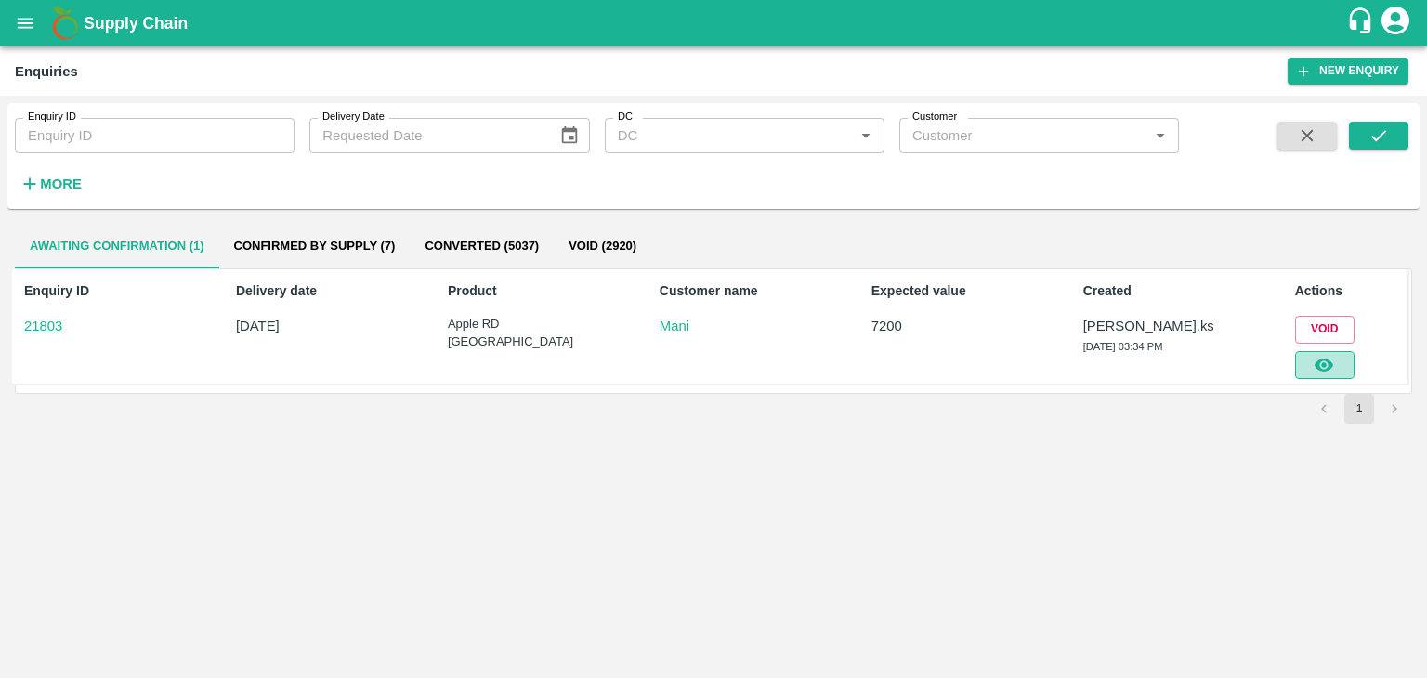
click at [1331, 364] on icon "button" at bounding box center [1324, 365] width 19 height 13
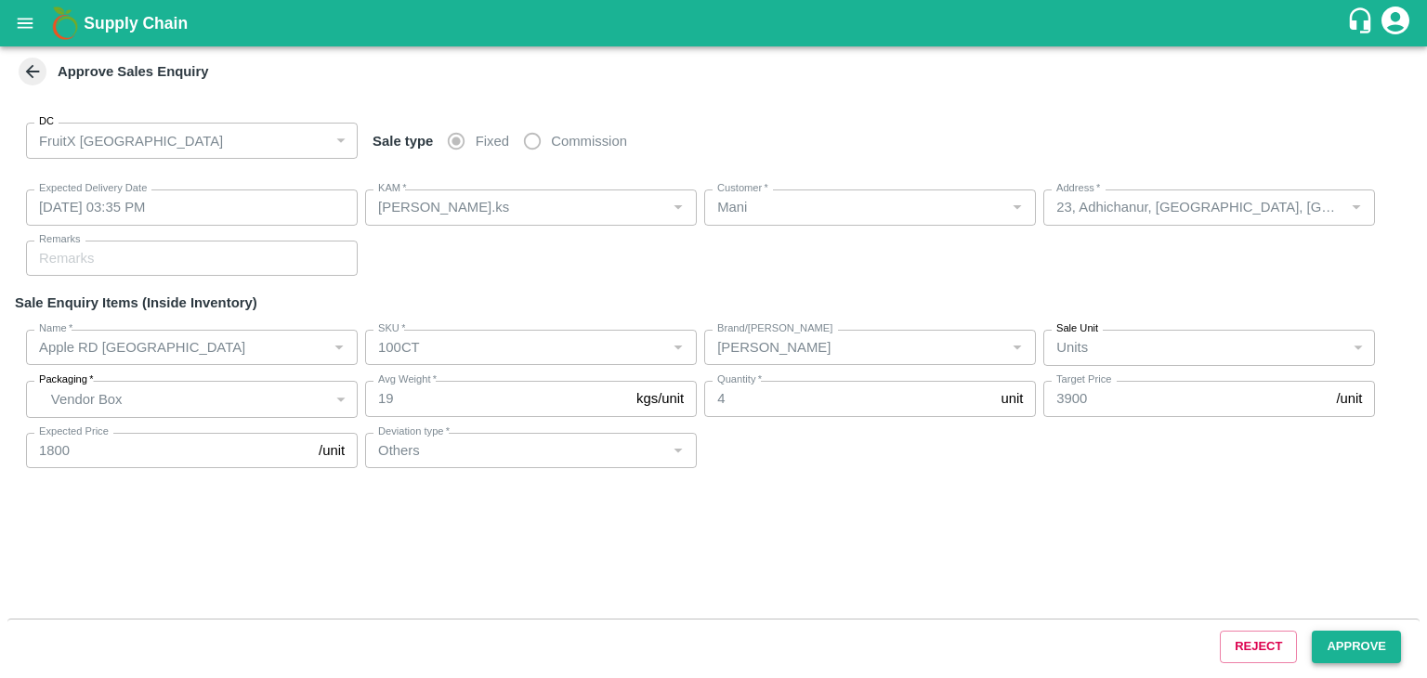
click at [1345, 639] on button "Approve" at bounding box center [1356, 647] width 89 height 33
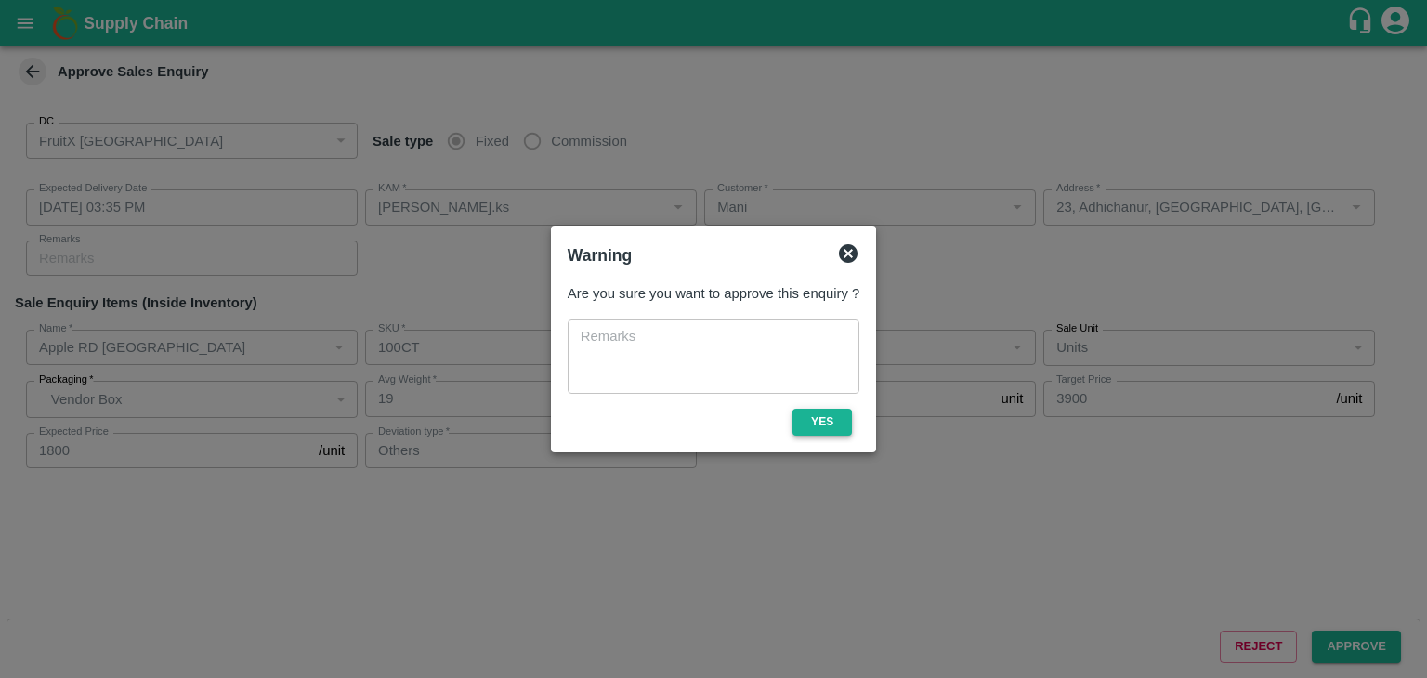
click at [829, 430] on button "Yes" at bounding box center [821, 422] width 59 height 27
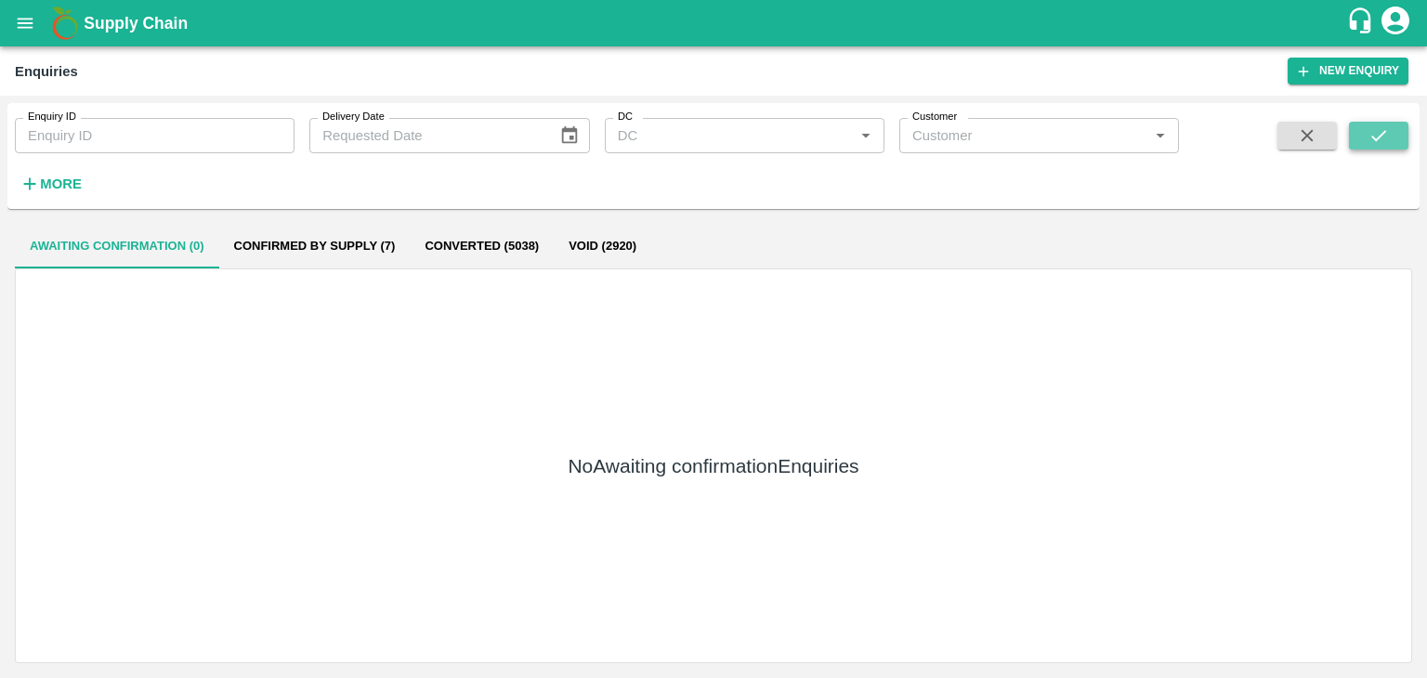
click at [1379, 143] on icon "submit" at bounding box center [1378, 135] width 20 height 20
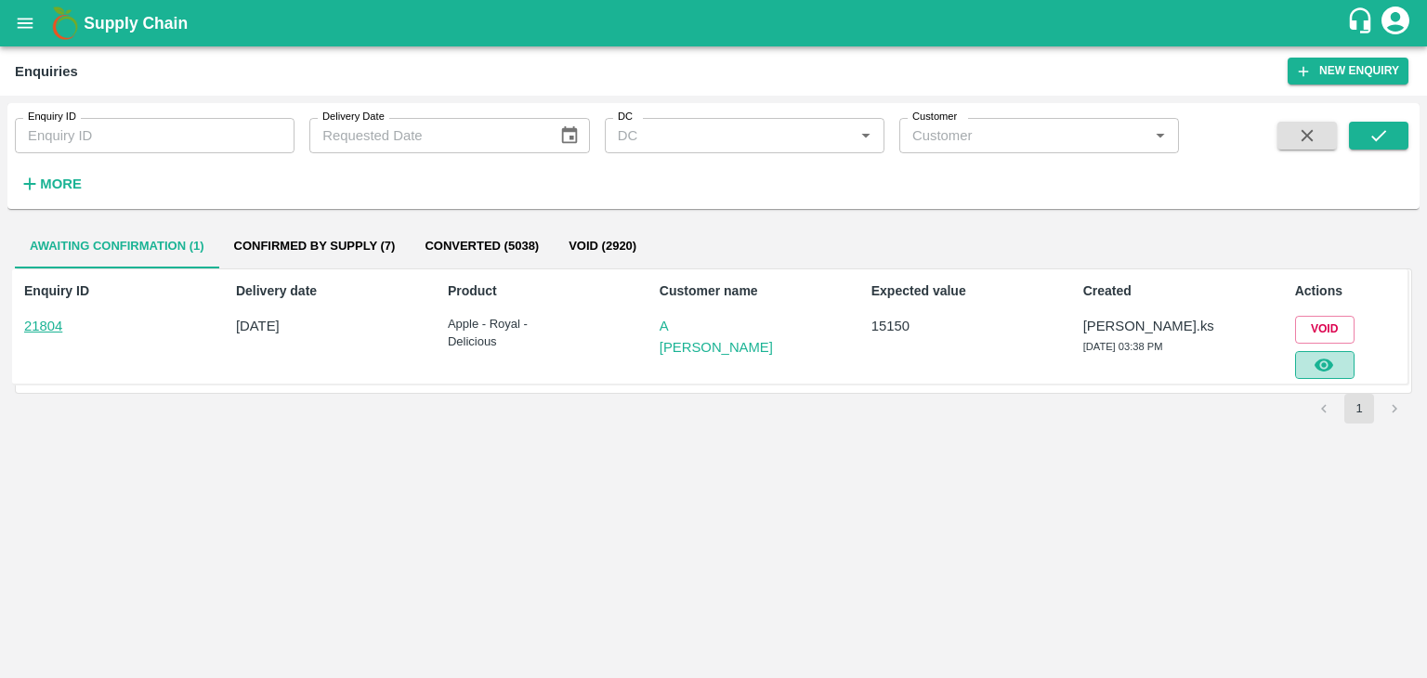
click at [1315, 360] on icon "button" at bounding box center [1324, 365] width 20 height 20
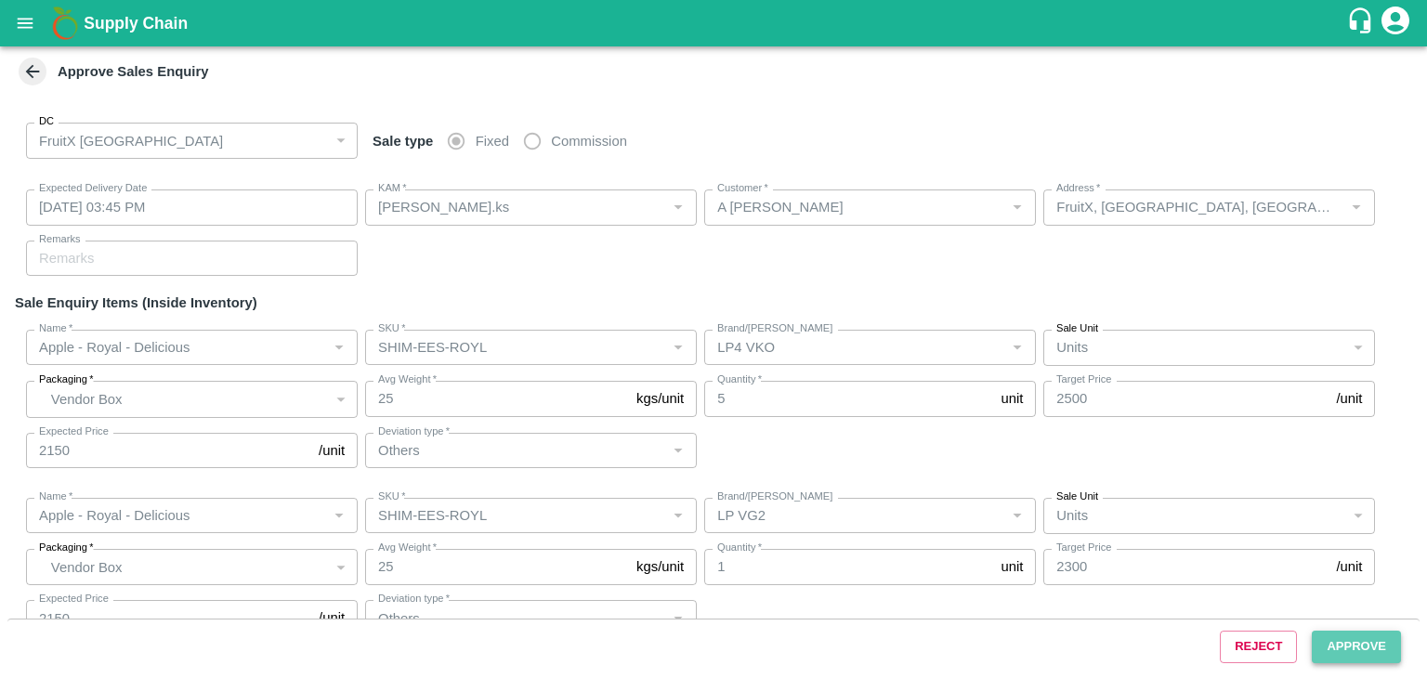
click at [1336, 644] on button "Approve" at bounding box center [1356, 647] width 89 height 33
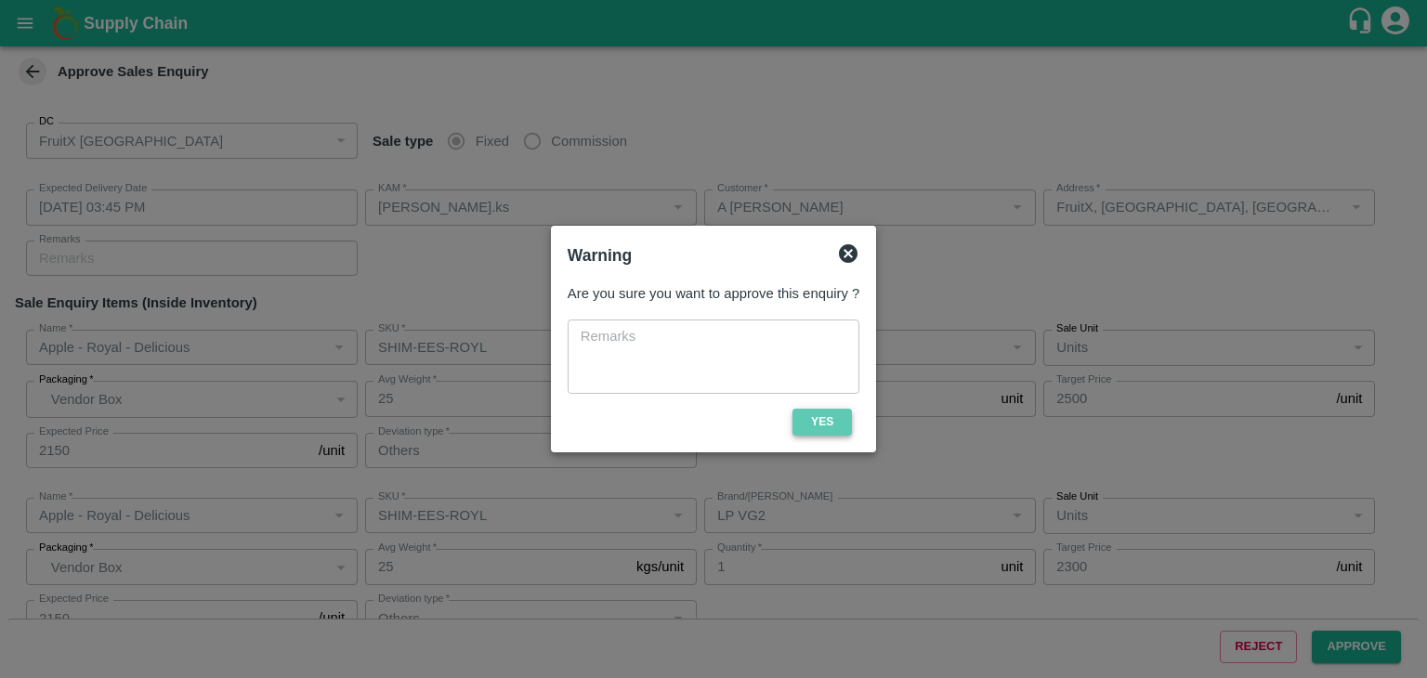
click at [831, 422] on button "Yes" at bounding box center [821, 422] width 59 height 27
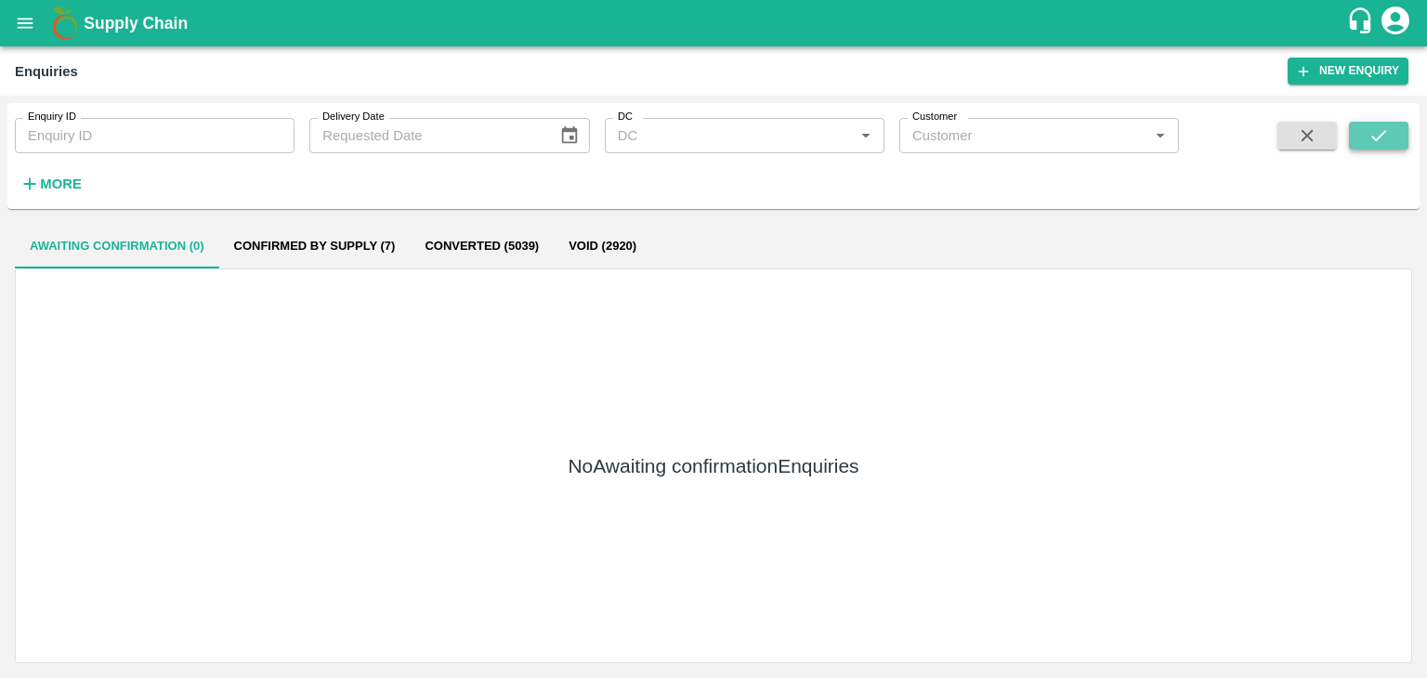
click at [1368, 146] on icon "submit" at bounding box center [1378, 135] width 20 height 20
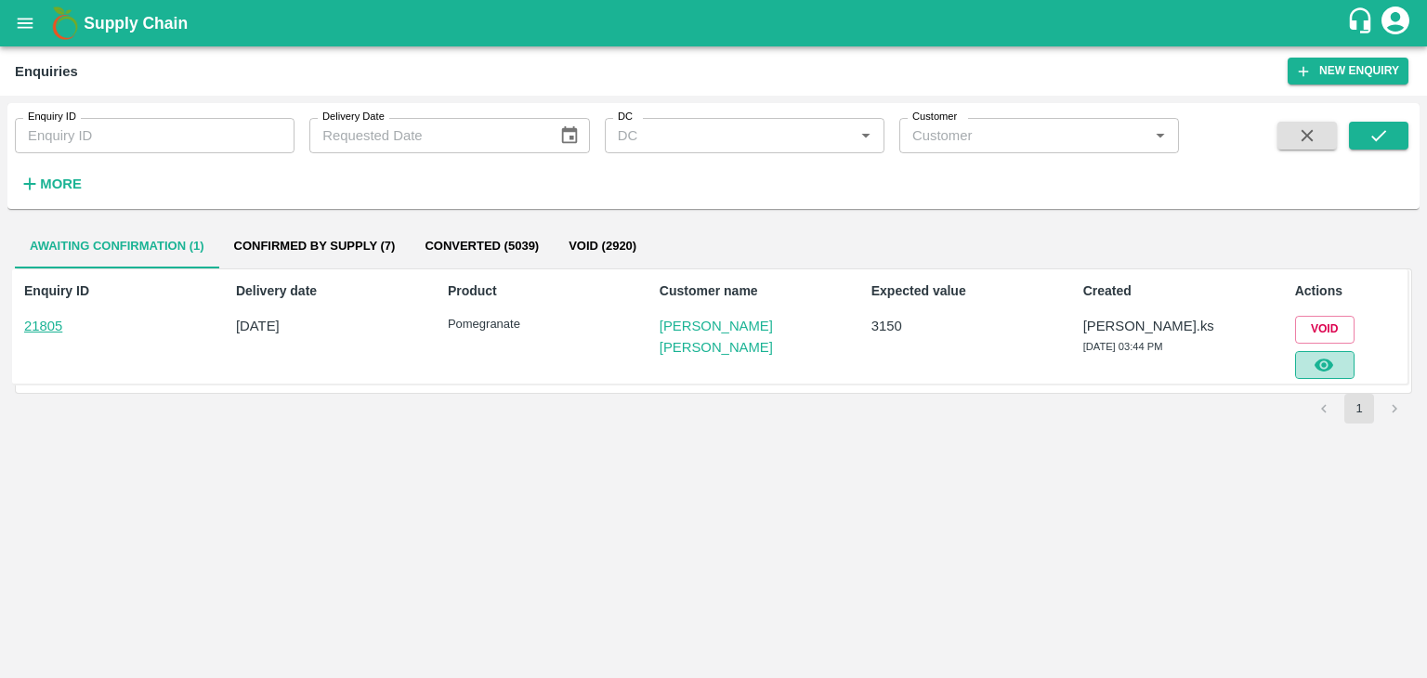
click at [1343, 369] on button "button" at bounding box center [1324, 365] width 59 height 28
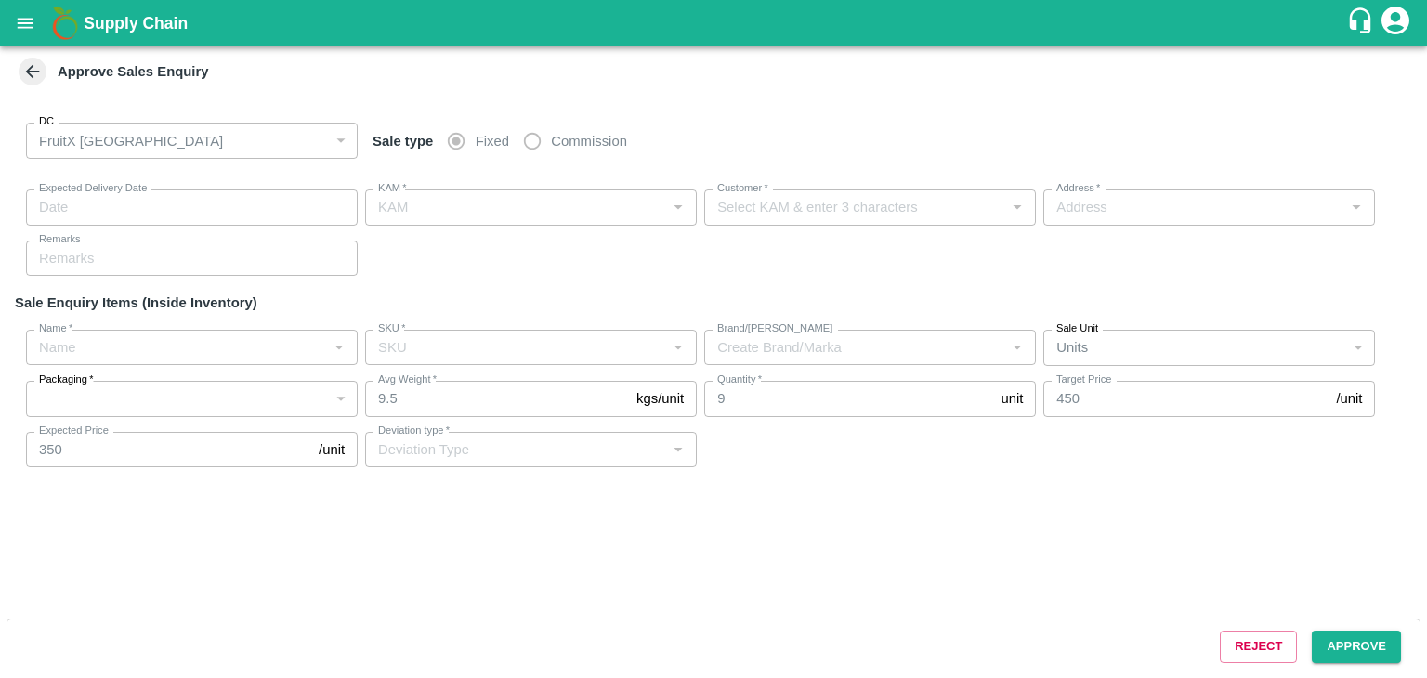
type input "[DATE] 03:50 PM"
type input "[PERSON_NAME].ks"
type input "[PERSON_NAME] [PERSON_NAME]"
type input "S/O: [PERSON_NAME], Tendekere Krishnarajpet Mandya, [GEOGRAPHIC_DATA], [GEOGRAP…"
type input "Pomegranate"
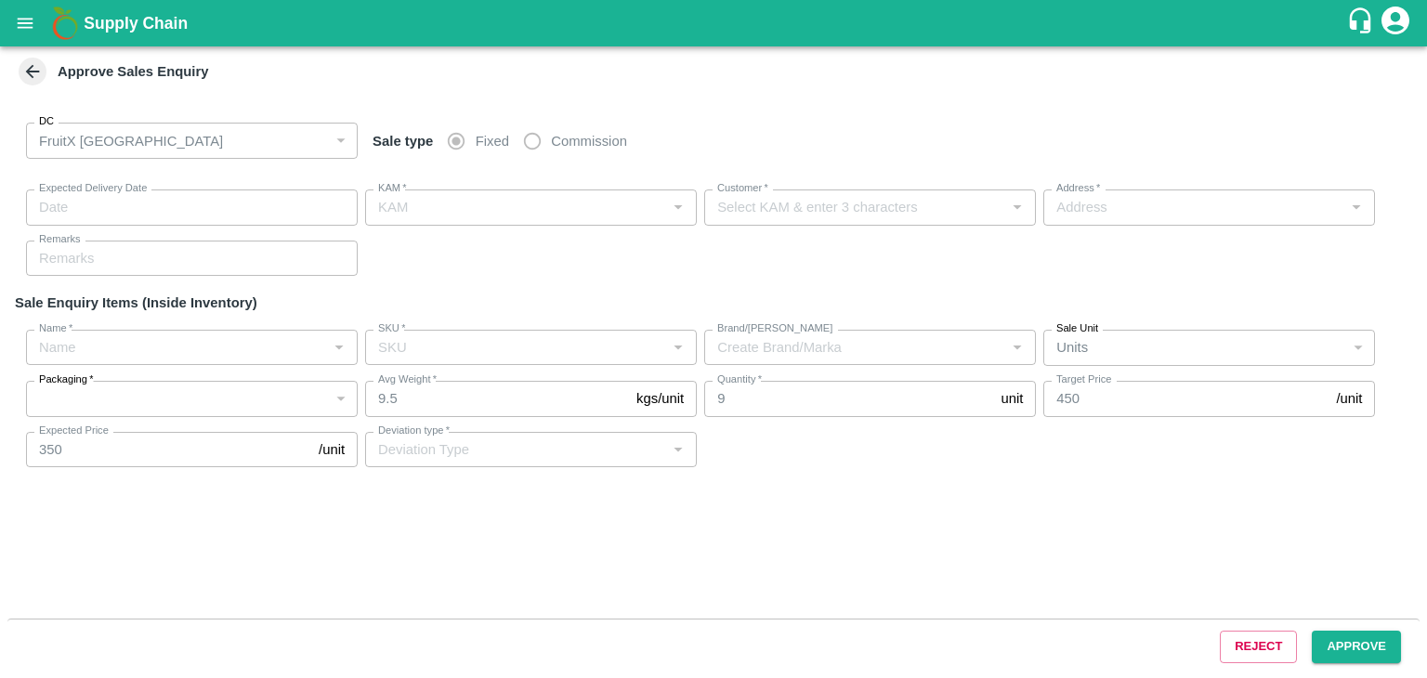
type input "MH-SUPR-100++"
type input "PK"
type input "Others"
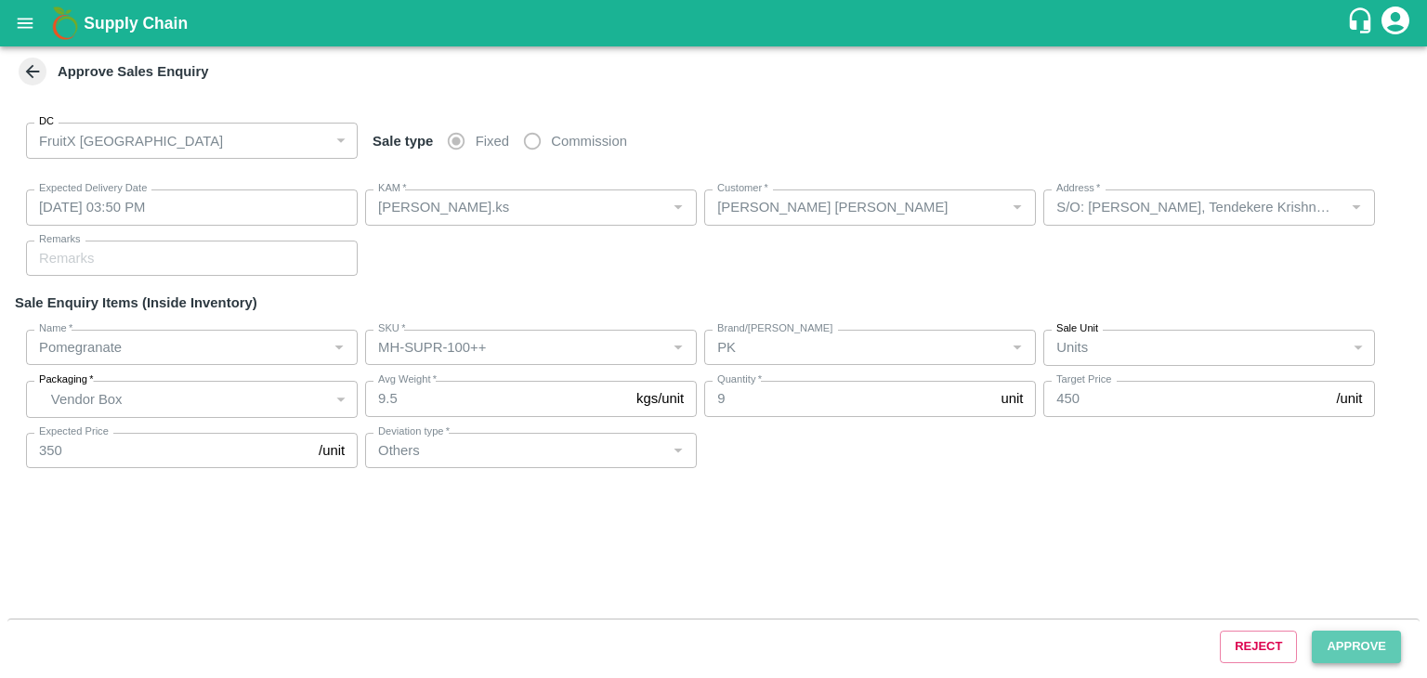
click at [1348, 633] on button "Approve" at bounding box center [1356, 647] width 89 height 33
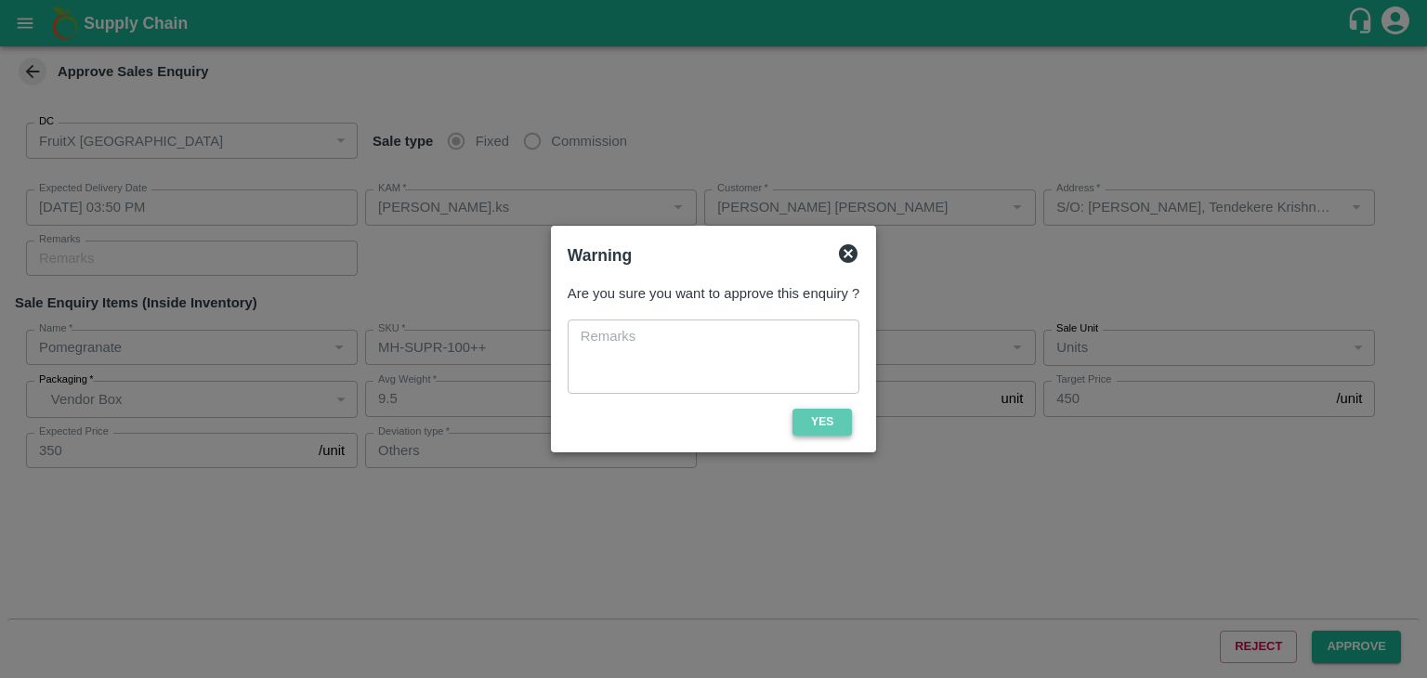
click at [850, 414] on button "Yes" at bounding box center [821, 422] width 59 height 27
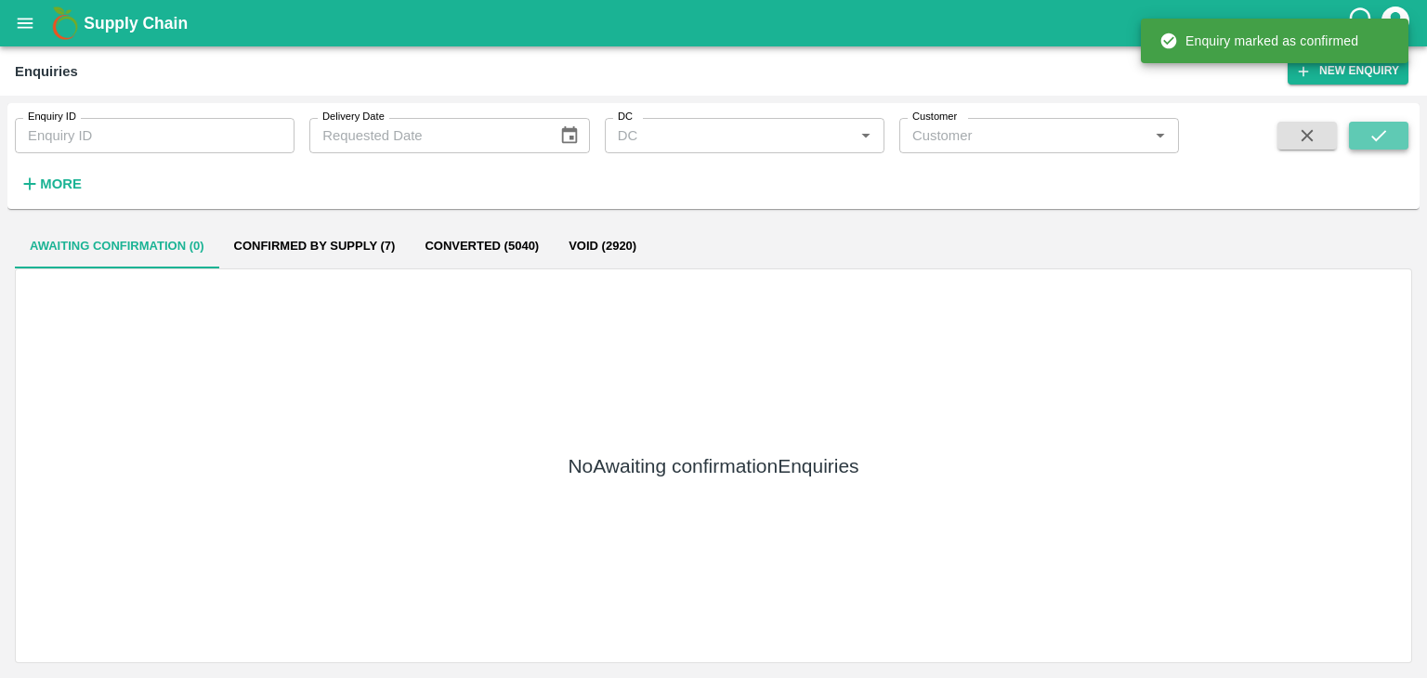
click at [1373, 132] on icon "submit" at bounding box center [1378, 135] width 20 height 20
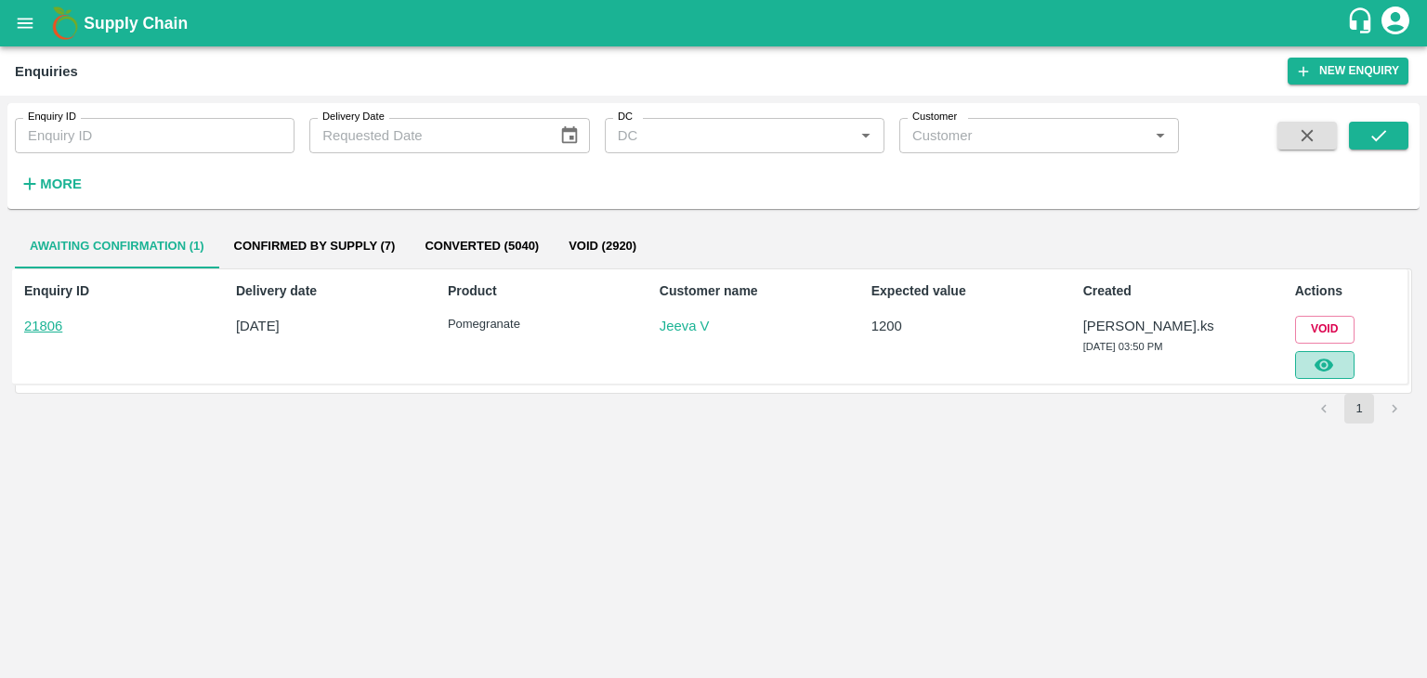
click at [1316, 368] on icon "button" at bounding box center [1324, 365] width 20 height 20
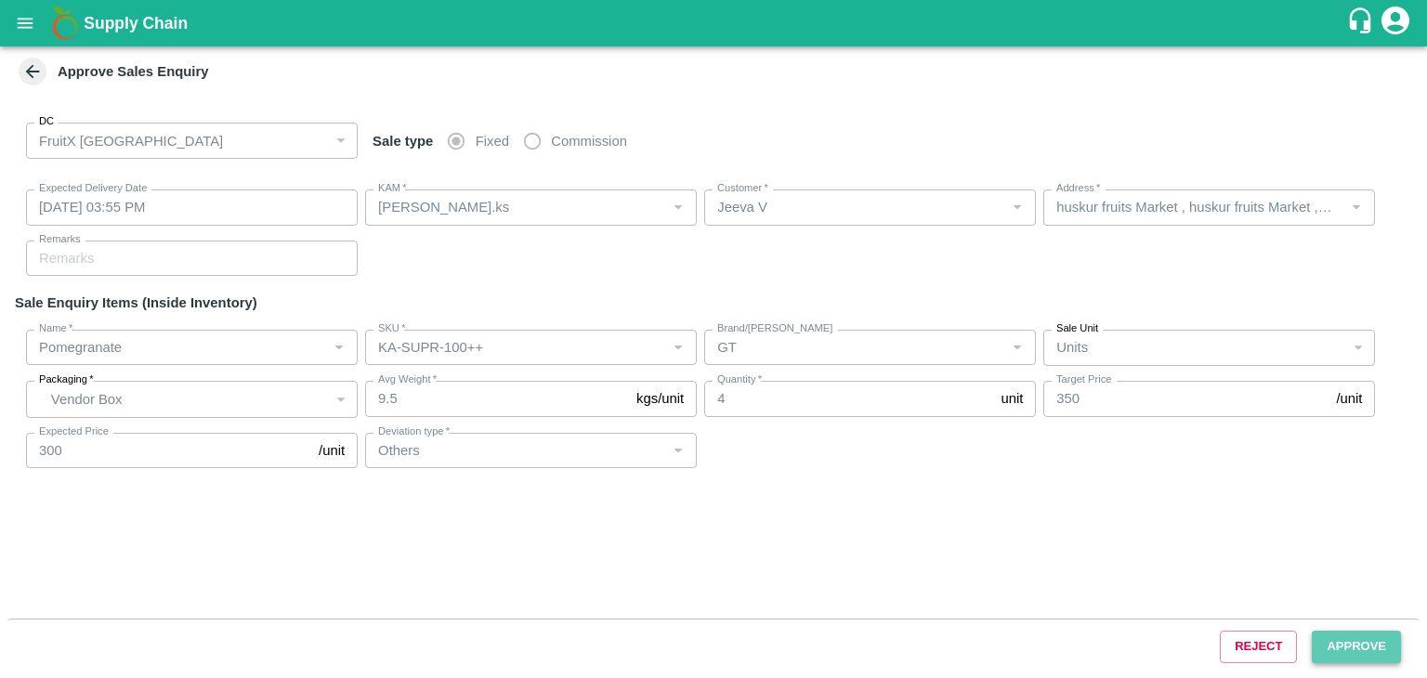
click at [1368, 641] on button "Approve" at bounding box center [1356, 647] width 89 height 33
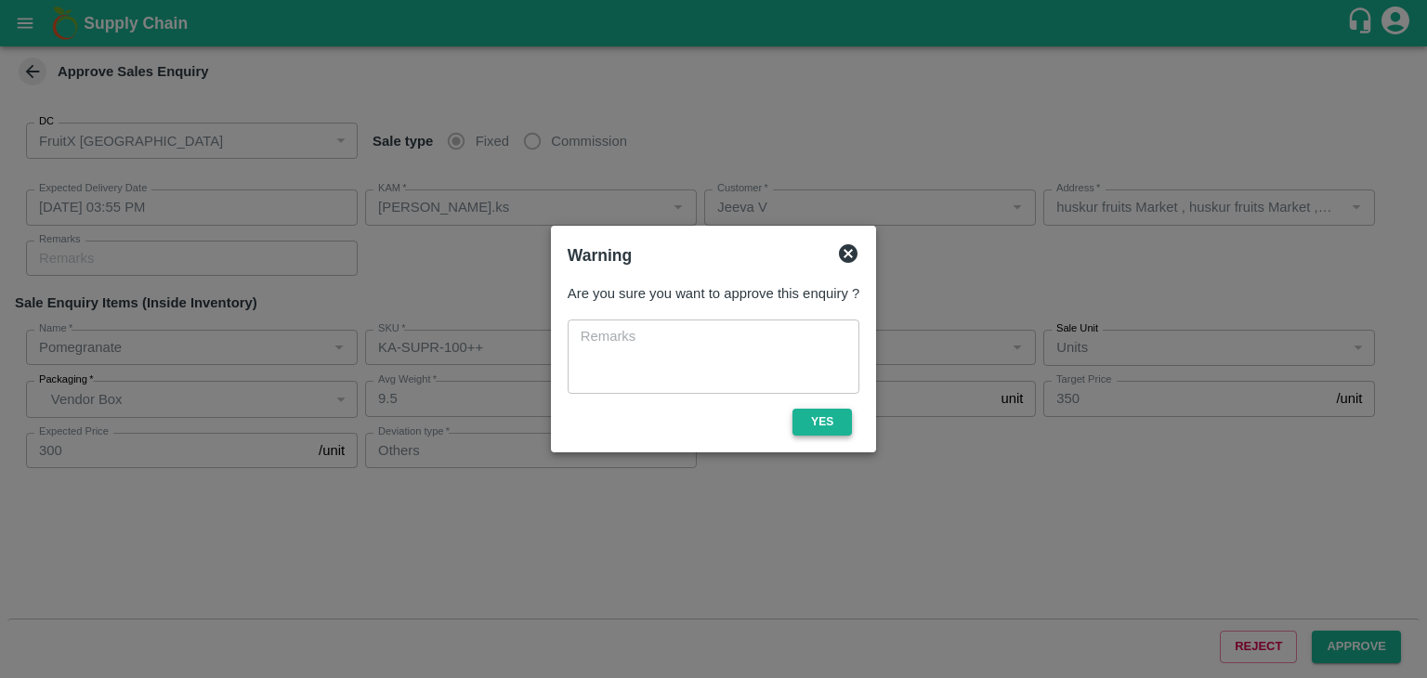
click at [821, 425] on button "Yes" at bounding box center [821, 422] width 59 height 27
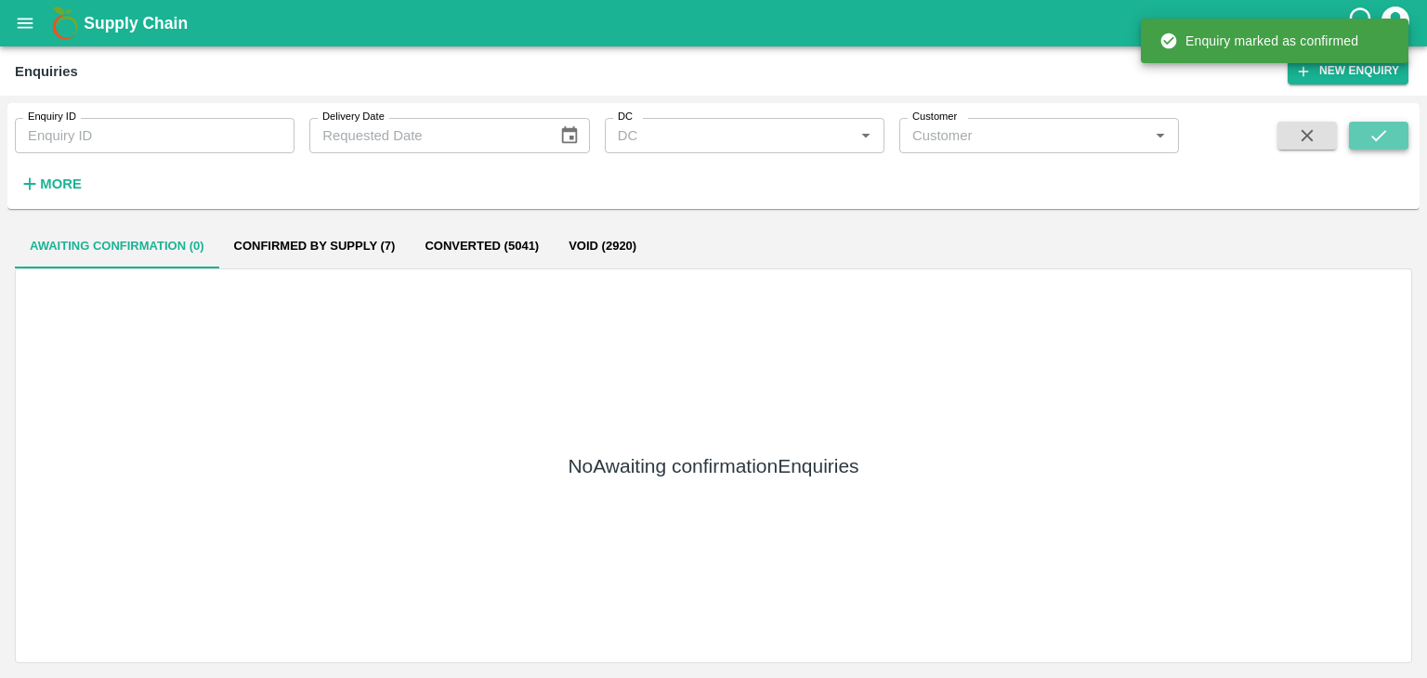
click at [1364, 140] on button "submit" at bounding box center [1378, 136] width 59 height 28
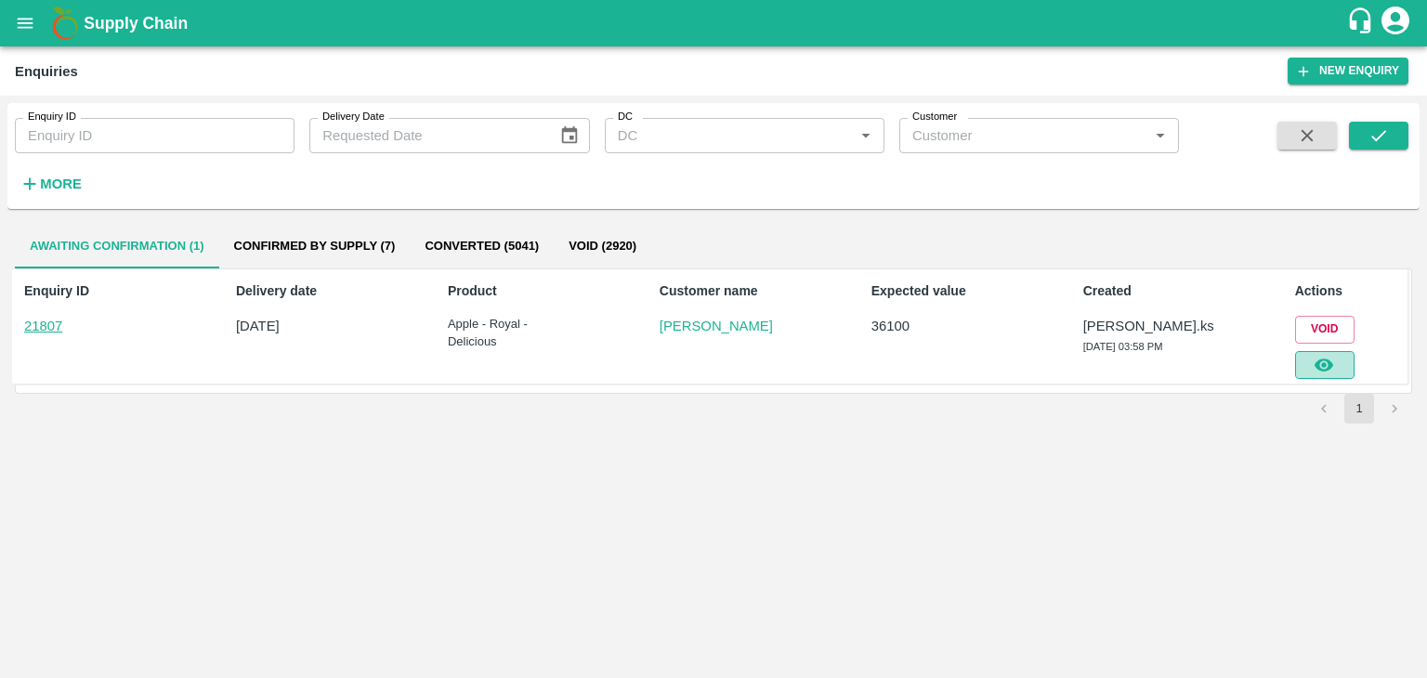
click at [1328, 358] on icon "button" at bounding box center [1324, 365] width 20 height 20
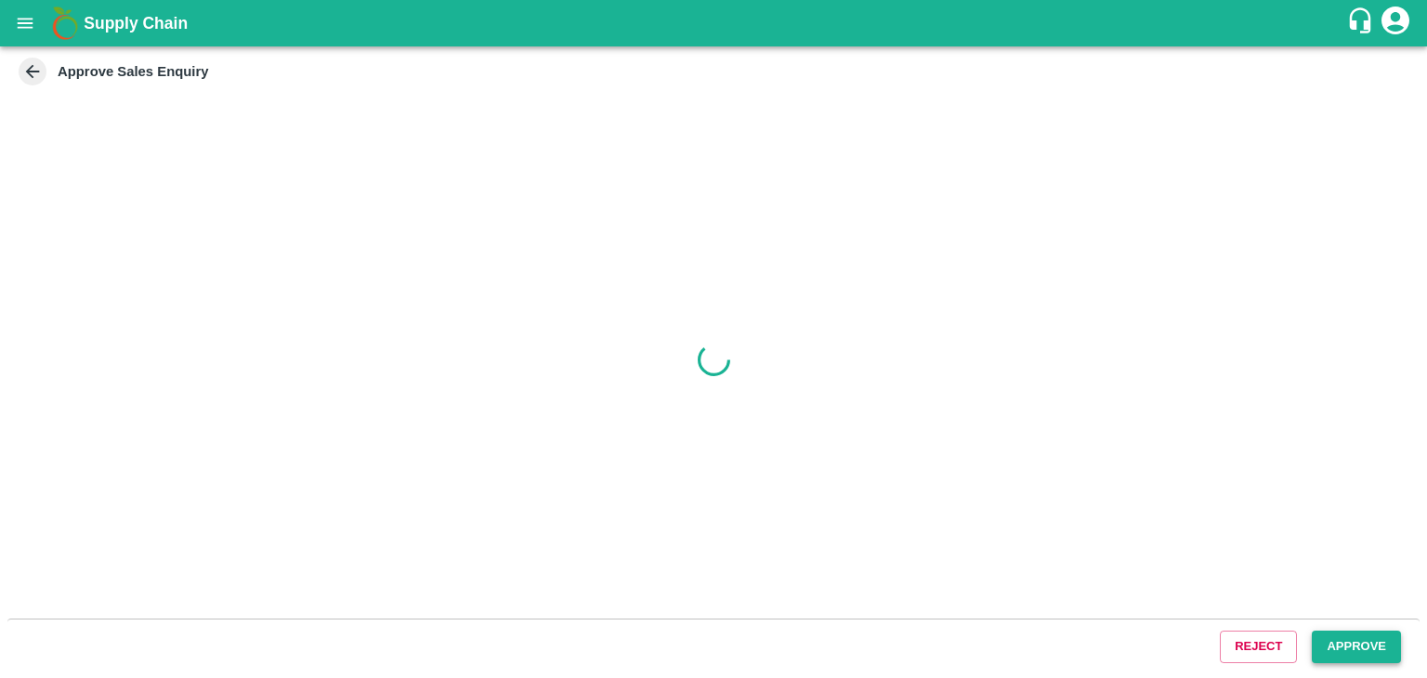
click at [1356, 659] on button "Approve" at bounding box center [1356, 647] width 89 height 33
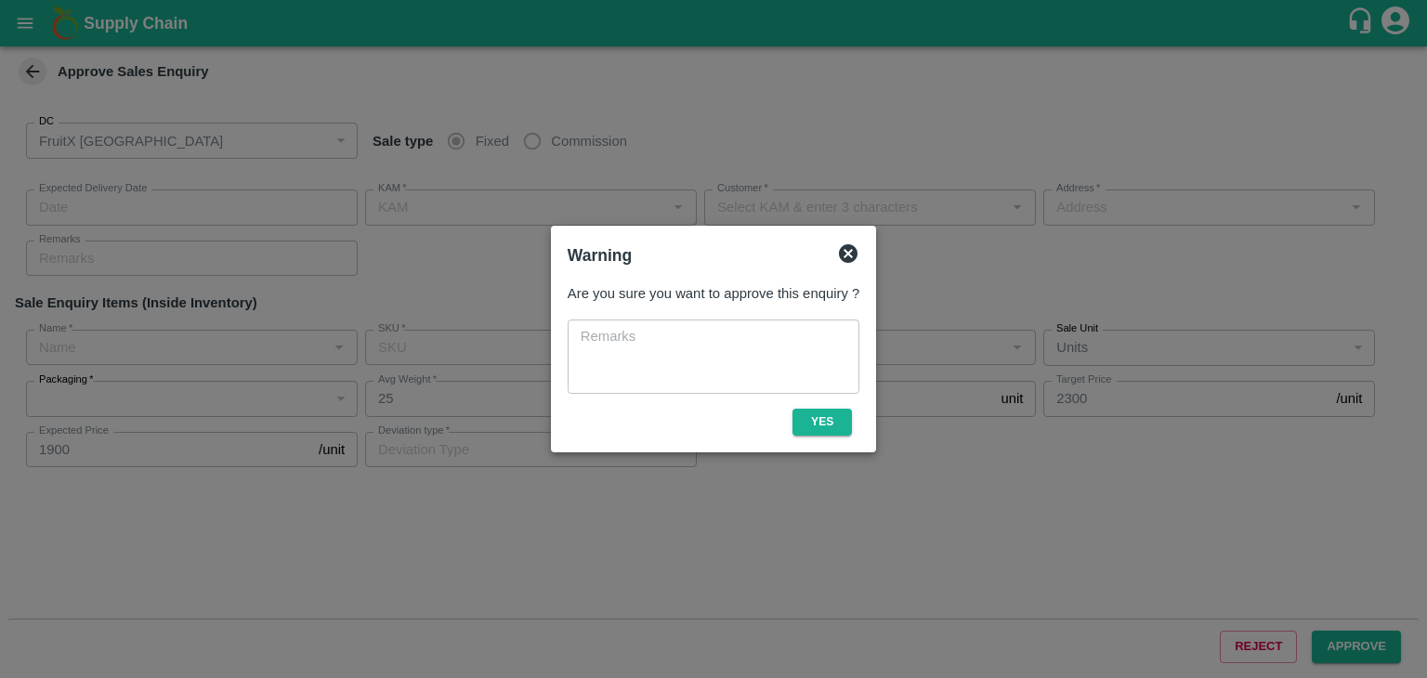
type input "[DATE] 04:05 PM"
type input "[PERSON_NAME].ks"
type input "[PERSON_NAME]"
type input "[GEOGRAPHIC_DATA], [GEOGRAPHIC_DATA], [GEOGRAPHIC_DATA] , [GEOGRAPHIC_DATA] ([G…"
type input "Apple - Royal - Delicious"
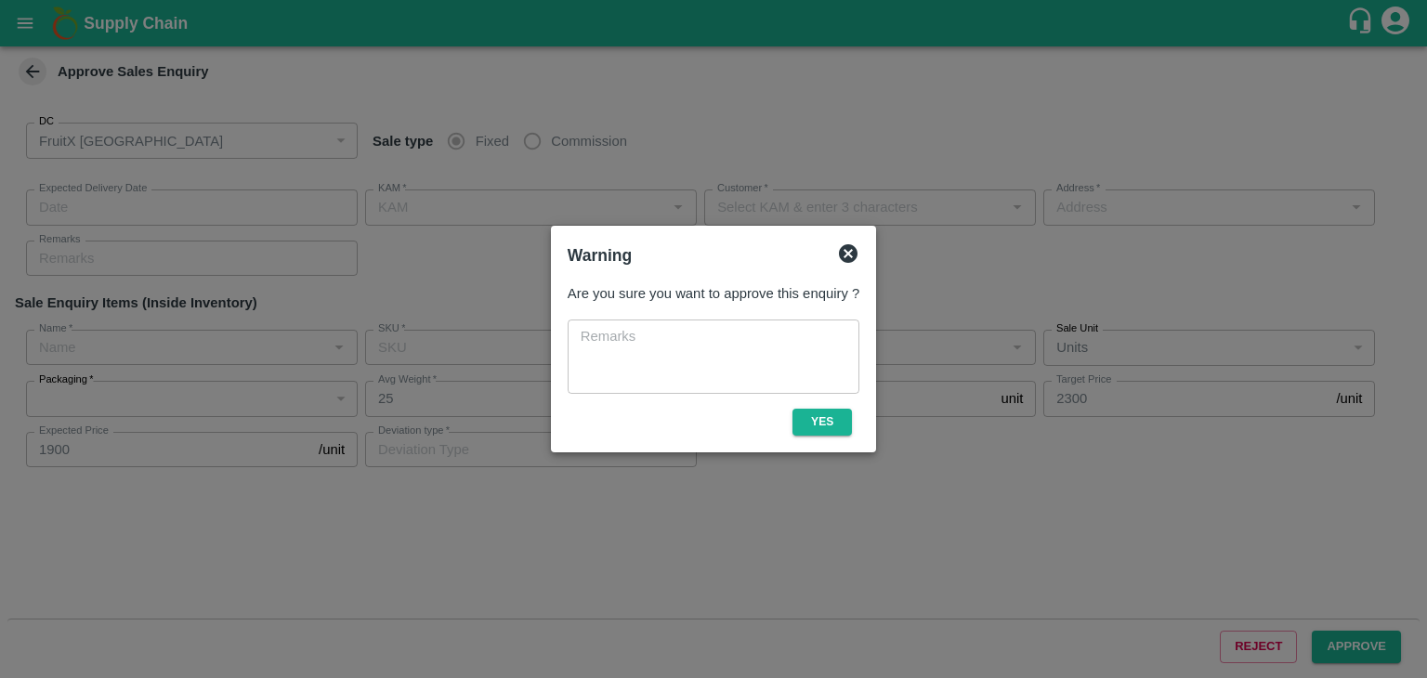
type input "SHIM-EES-ROYL"
type input "LP VG3"
type input "Others"
click at [840, 423] on button "Yes" at bounding box center [821, 422] width 59 height 27
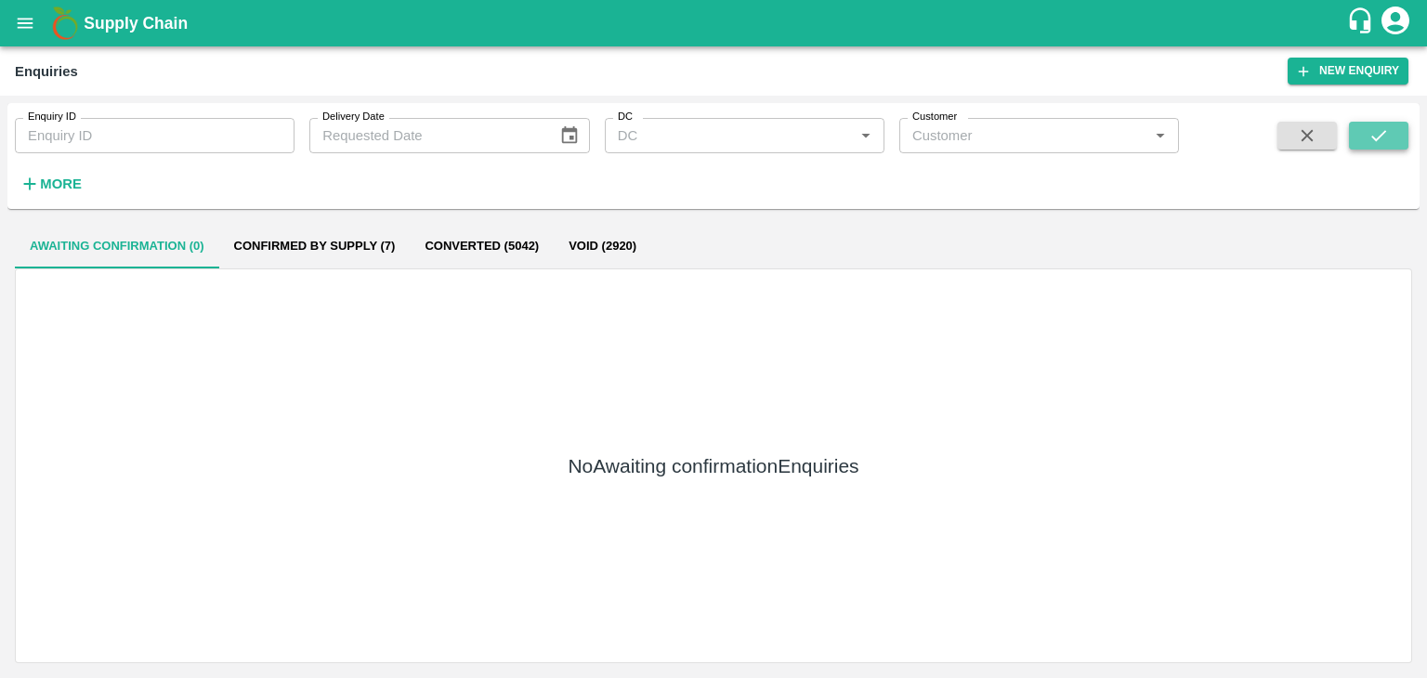
click at [1377, 127] on icon "submit" at bounding box center [1378, 135] width 20 height 20
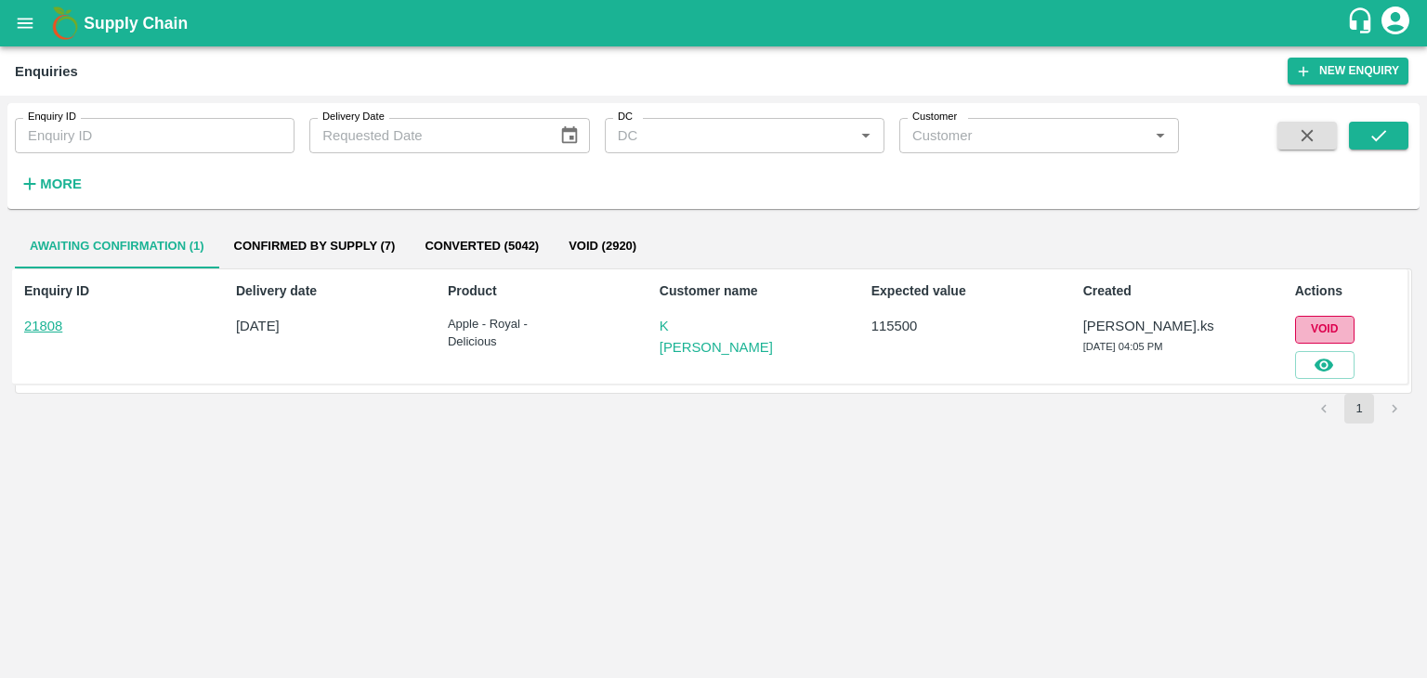
click at [1307, 316] on button "Void" at bounding box center [1324, 329] width 59 height 27
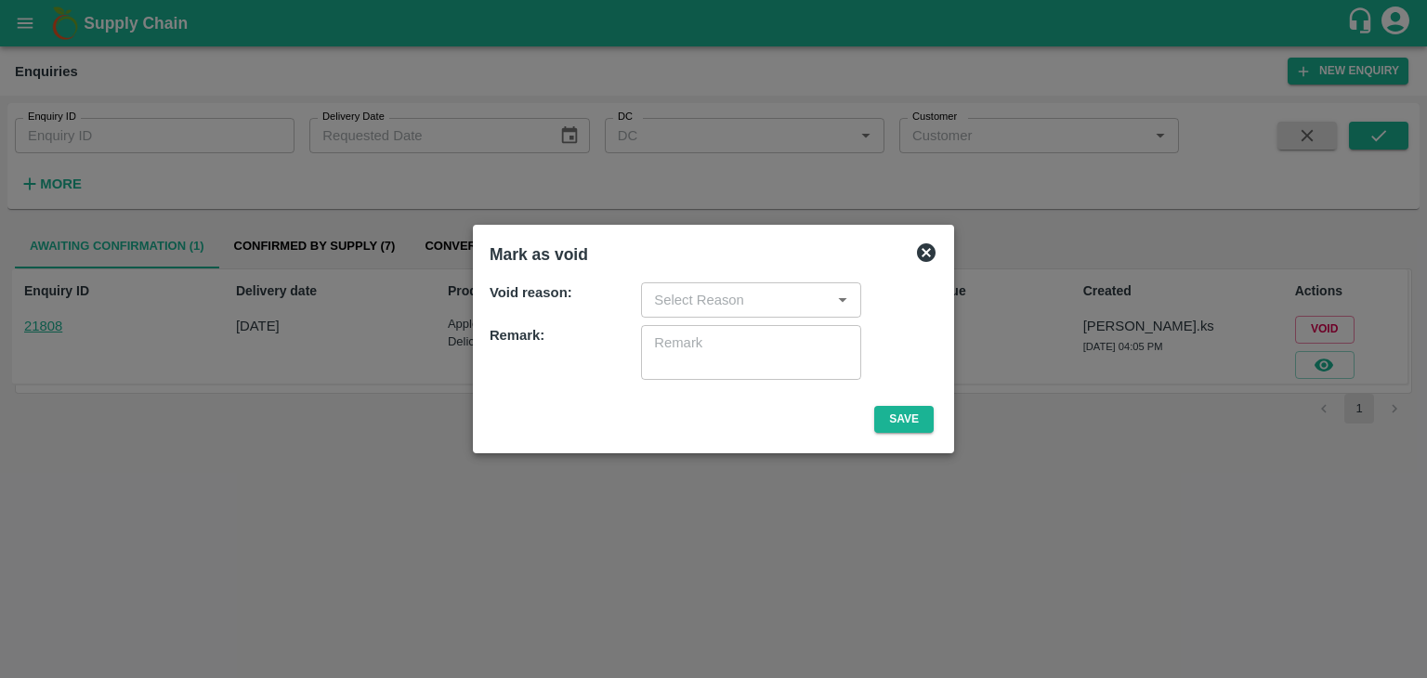
click at [776, 283] on div "​" at bounding box center [751, 299] width 220 height 35
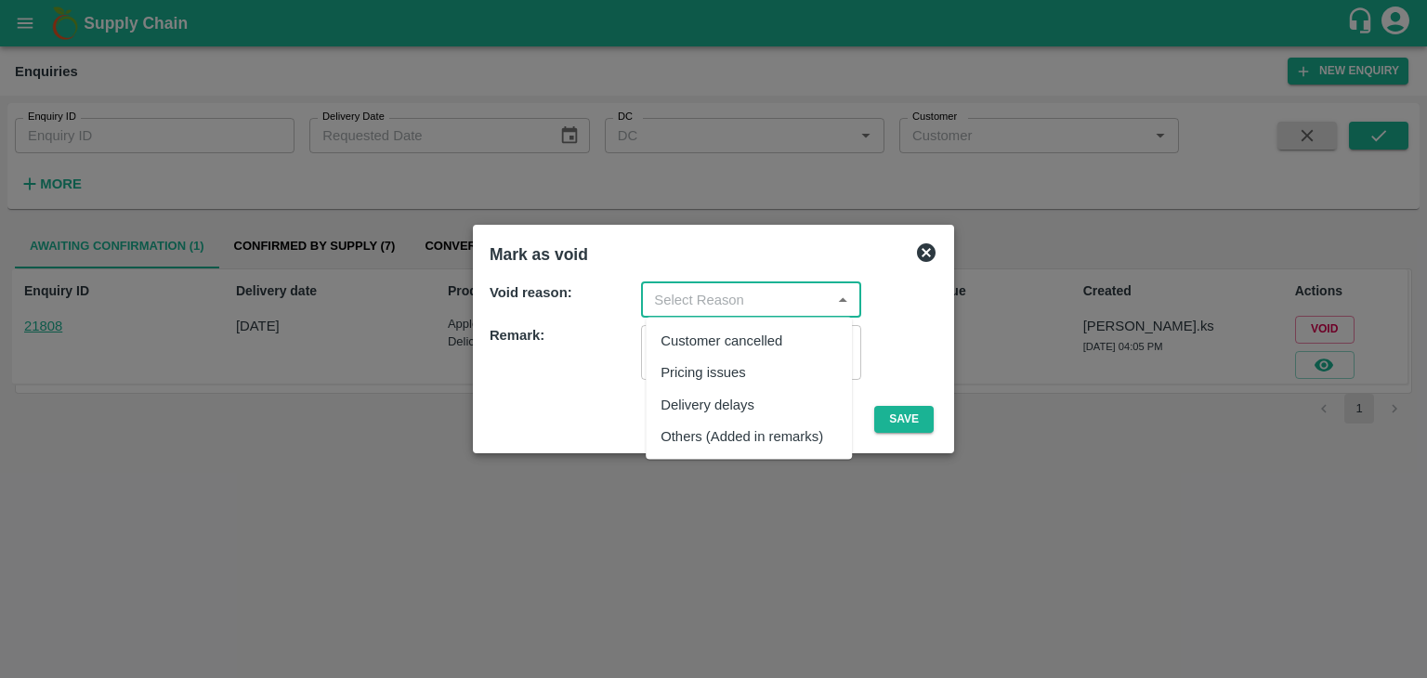
click at [734, 434] on div "Others (Added in remarks)" at bounding box center [742, 435] width 163 height 20
type input "Others (Added in remarks)"
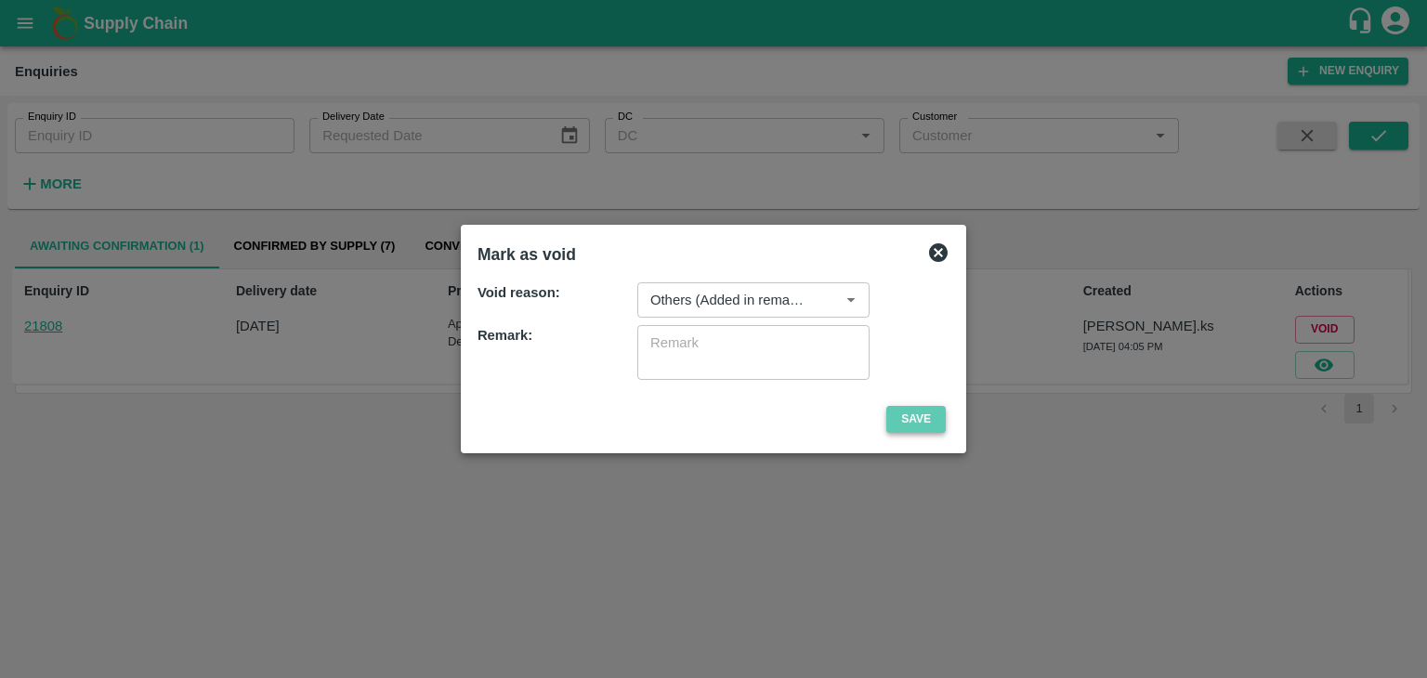
click at [895, 425] on button "Save" at bounding box center [915, 419] width 59 height 27
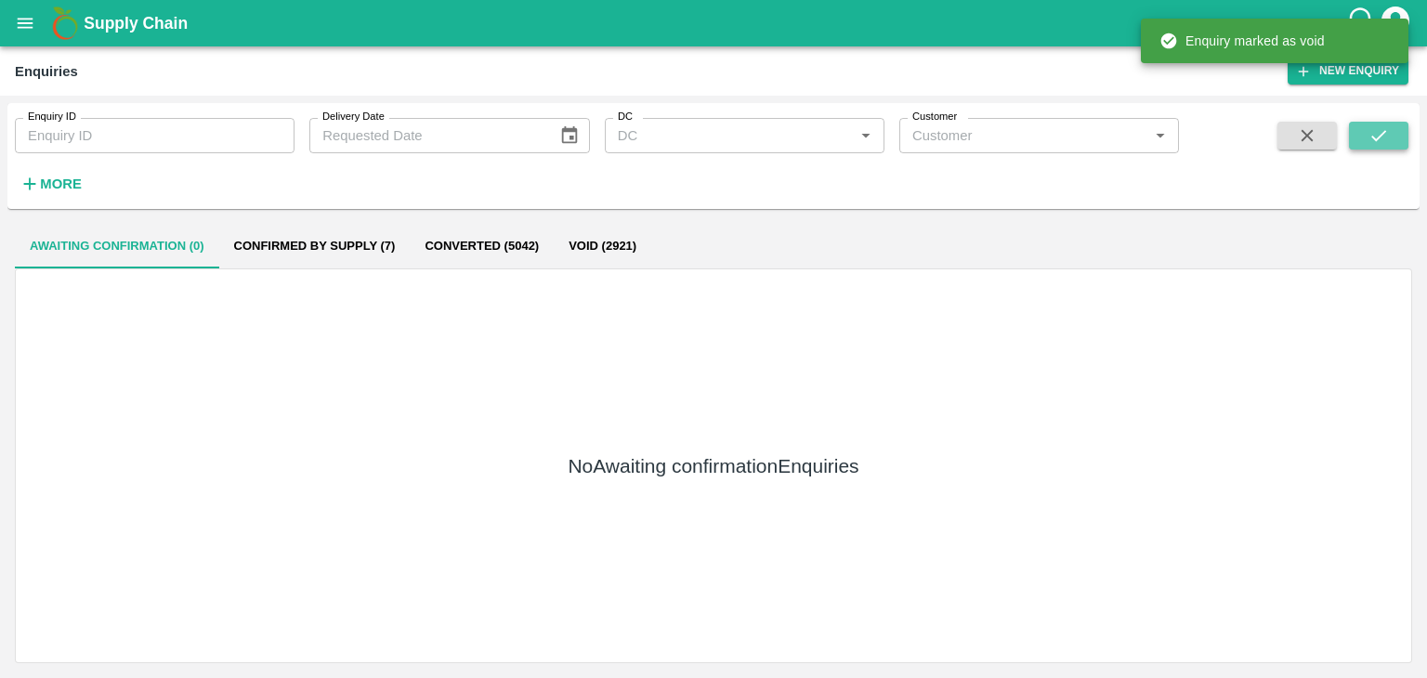
click at [1390, 147] on button "submit" at bounding box center [1378, 136] width 59 height 28
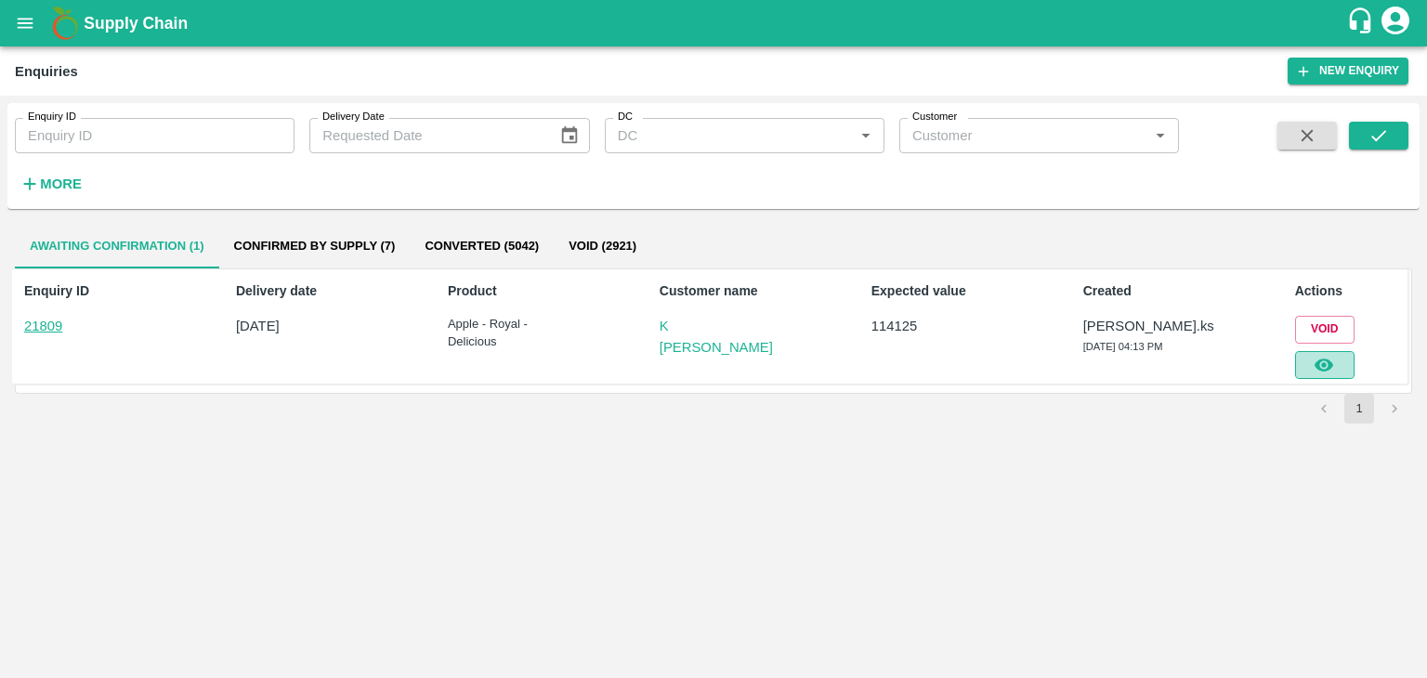
click at [1353, 359] on button "button" at bounding box center [1324, 365] width 59 height 28
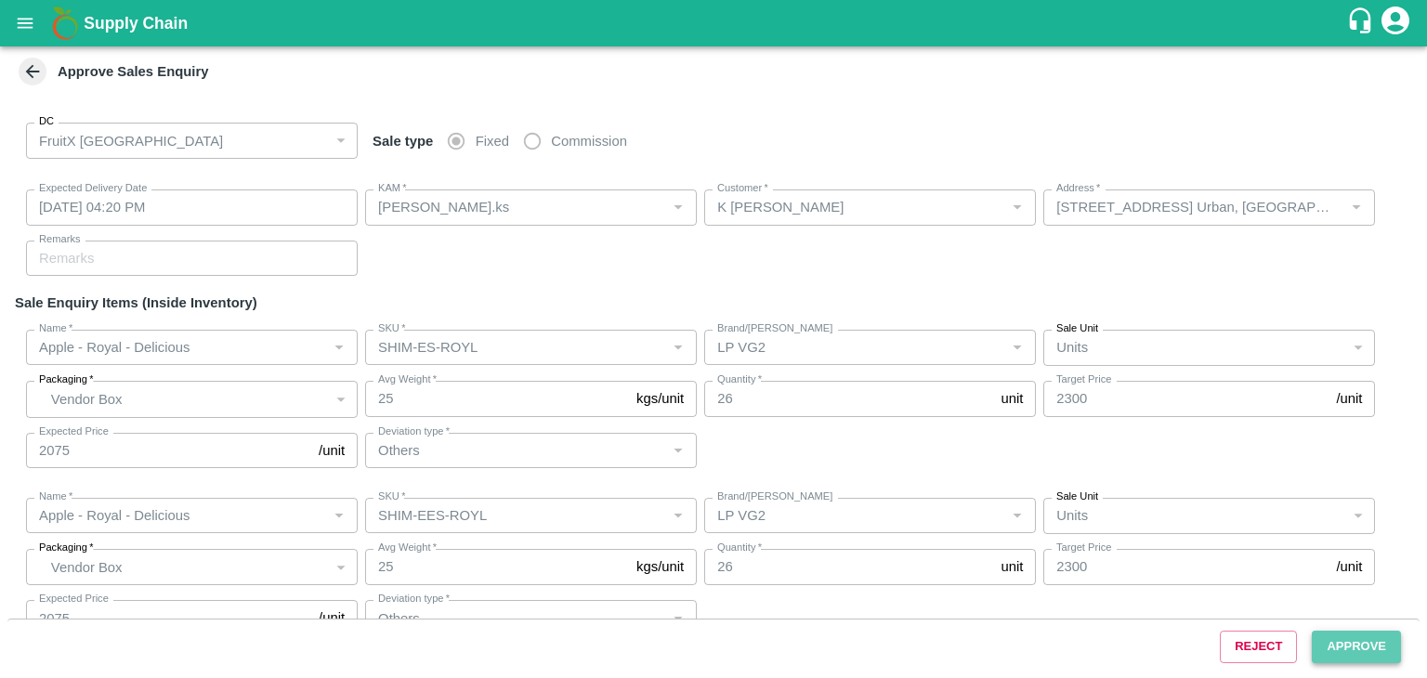
click at [1324, 642] on button "Approve" at bounding box center [1356, 647] width 89 height 33
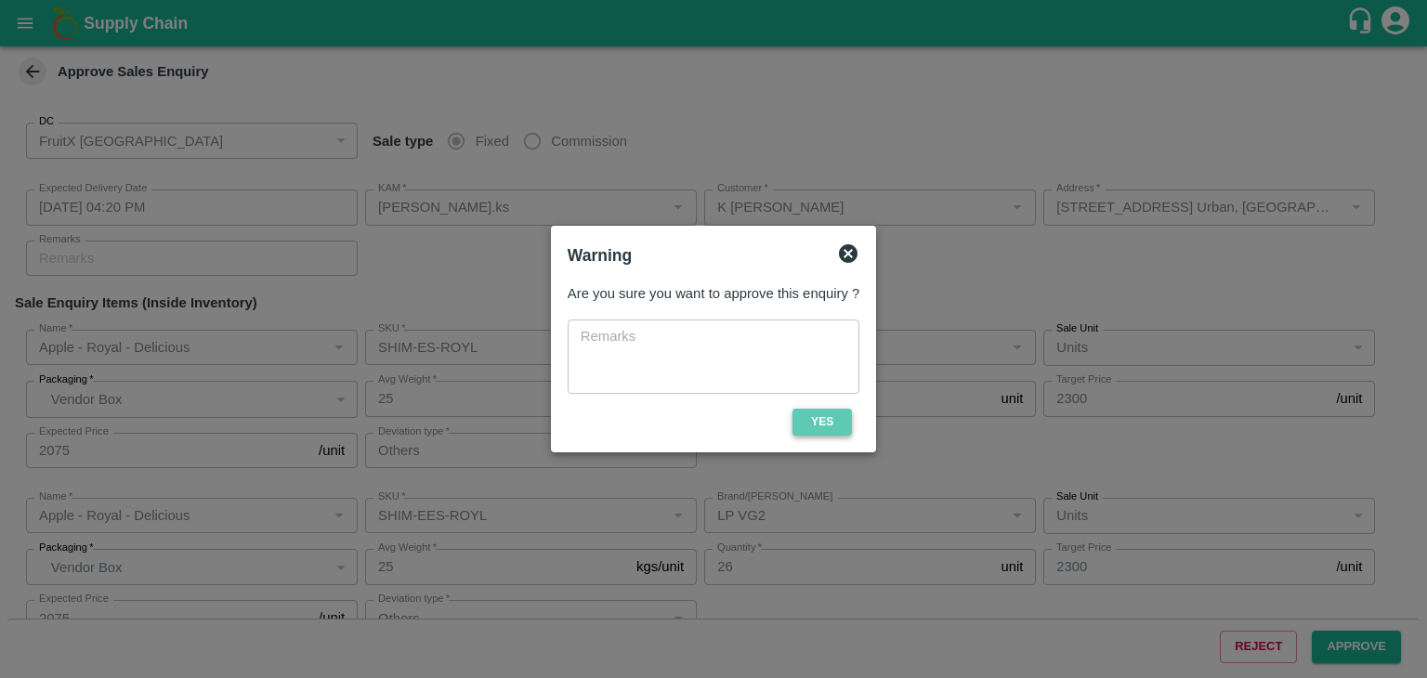
click at [815, 416] on button "Yes" at bounding box center [821, 422] width 59 height 27
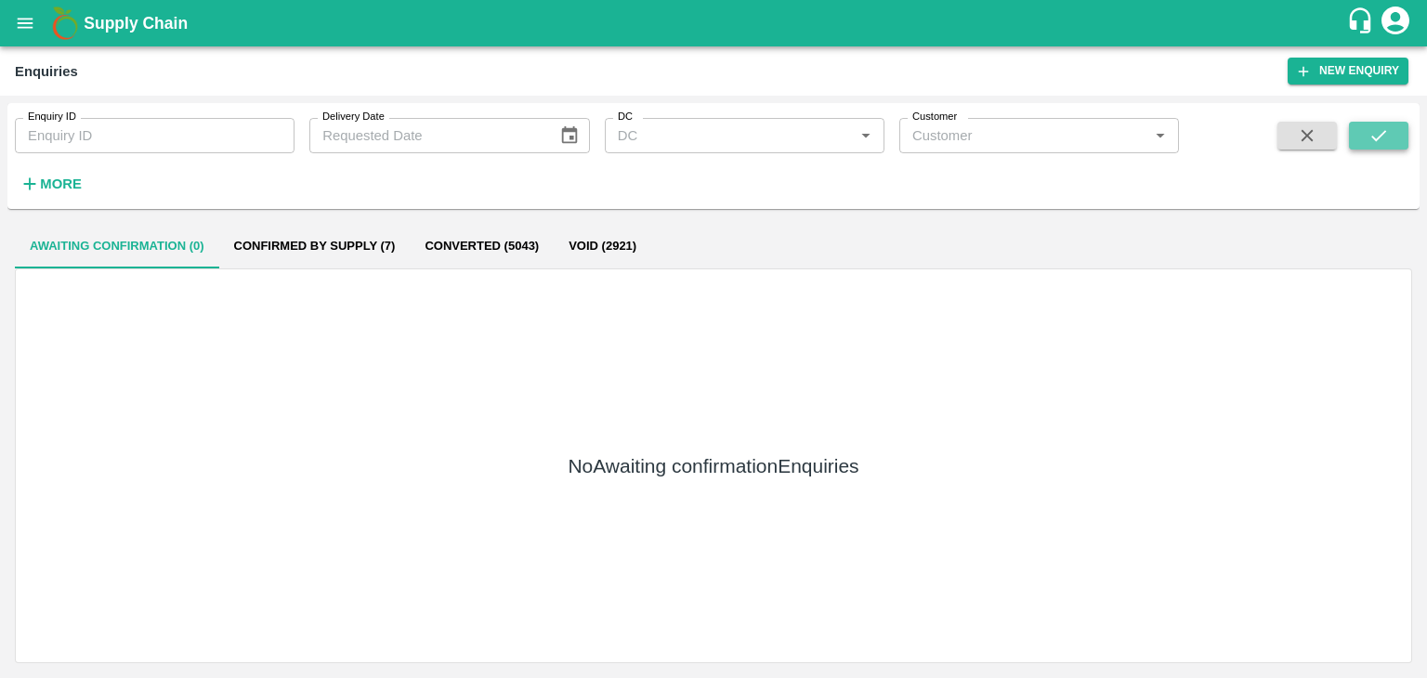
click at [1360, 134] on button "submit" at bounding box center [1378, 136] width 59 height 28
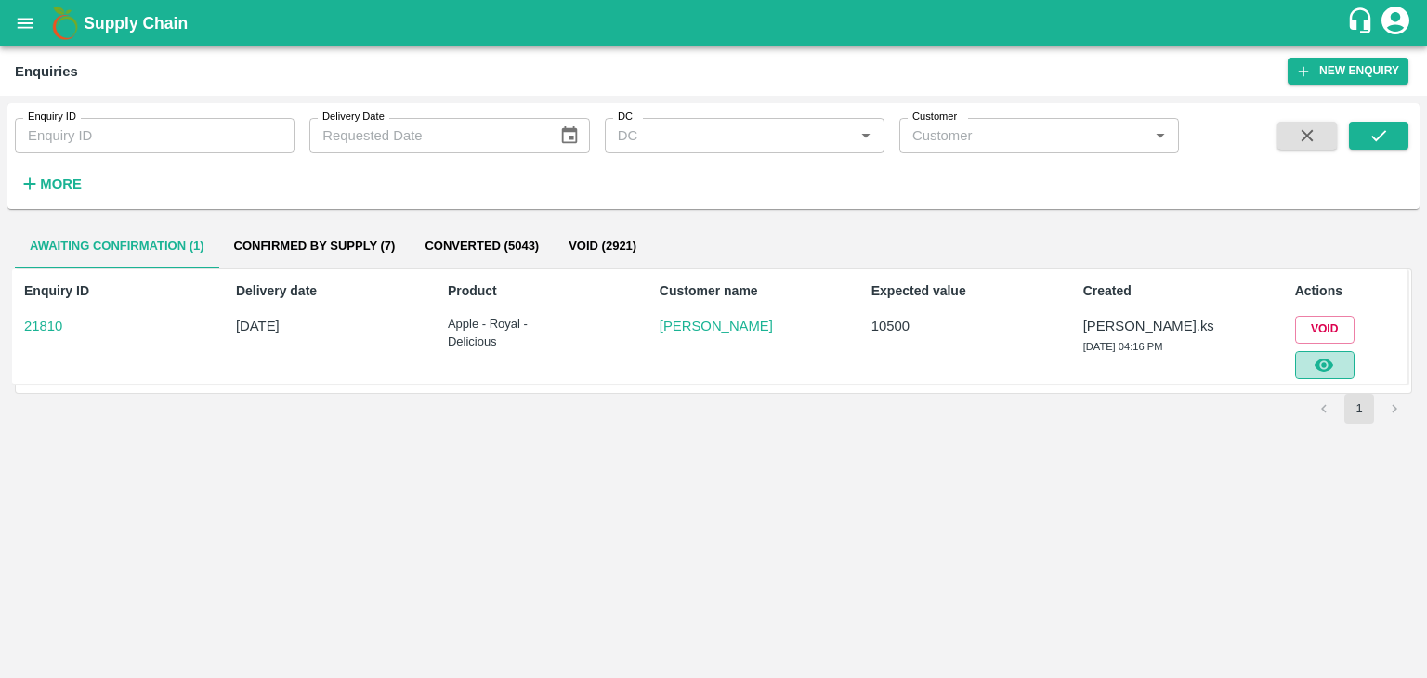
click at [1323, 368] on icon "button" at bounding box center [1324, 365] width 20 height 20
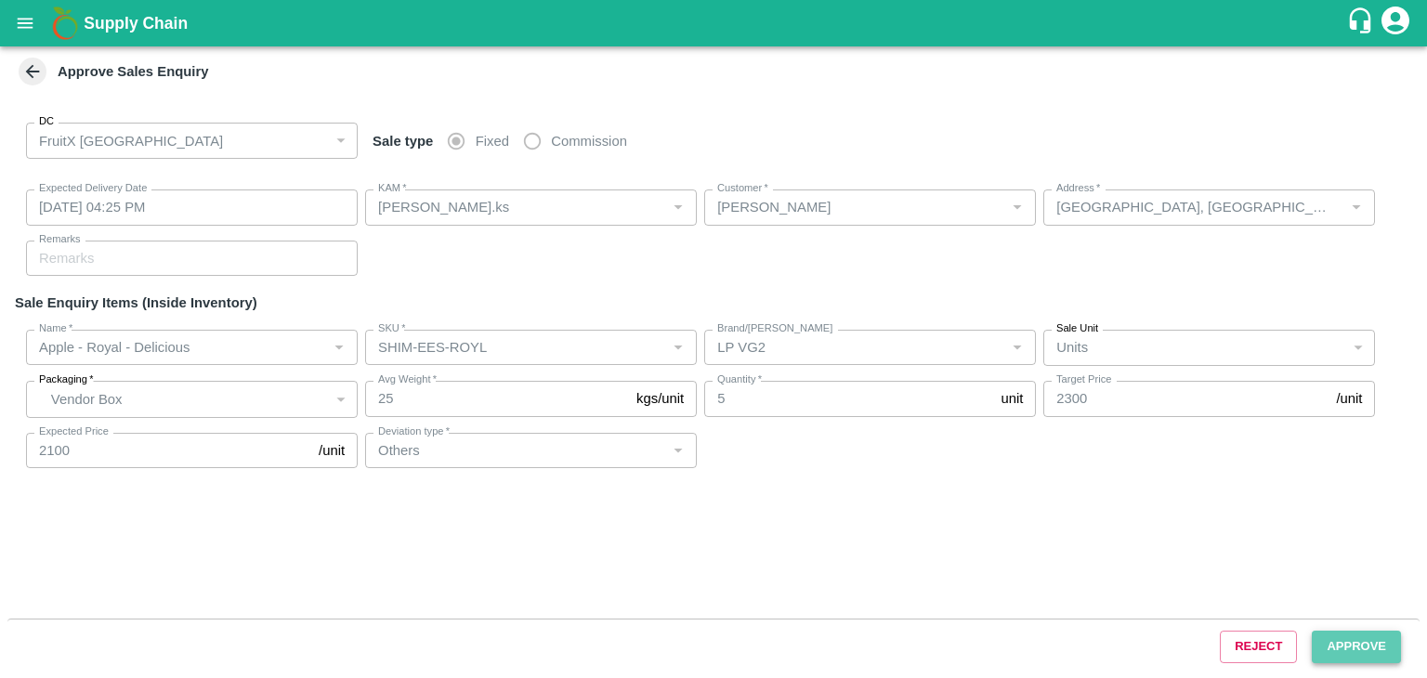
click at [1354, 659] on button "Approve" at bounding box center [1356, 647] width 89 height 33
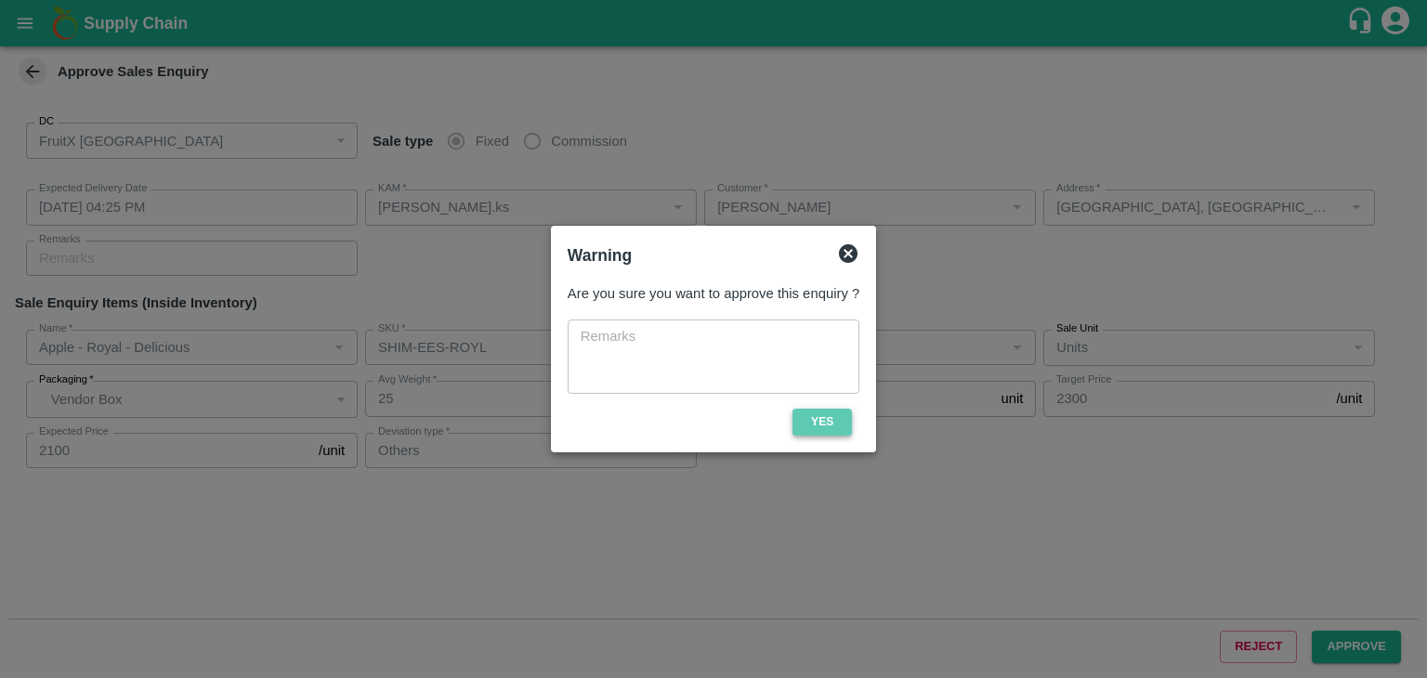
click at [843, 422] on button "Yes" at bounding box center [821, 422] width 59 height 27
